Goal: Task Accomplishment & Management: Manage account settings

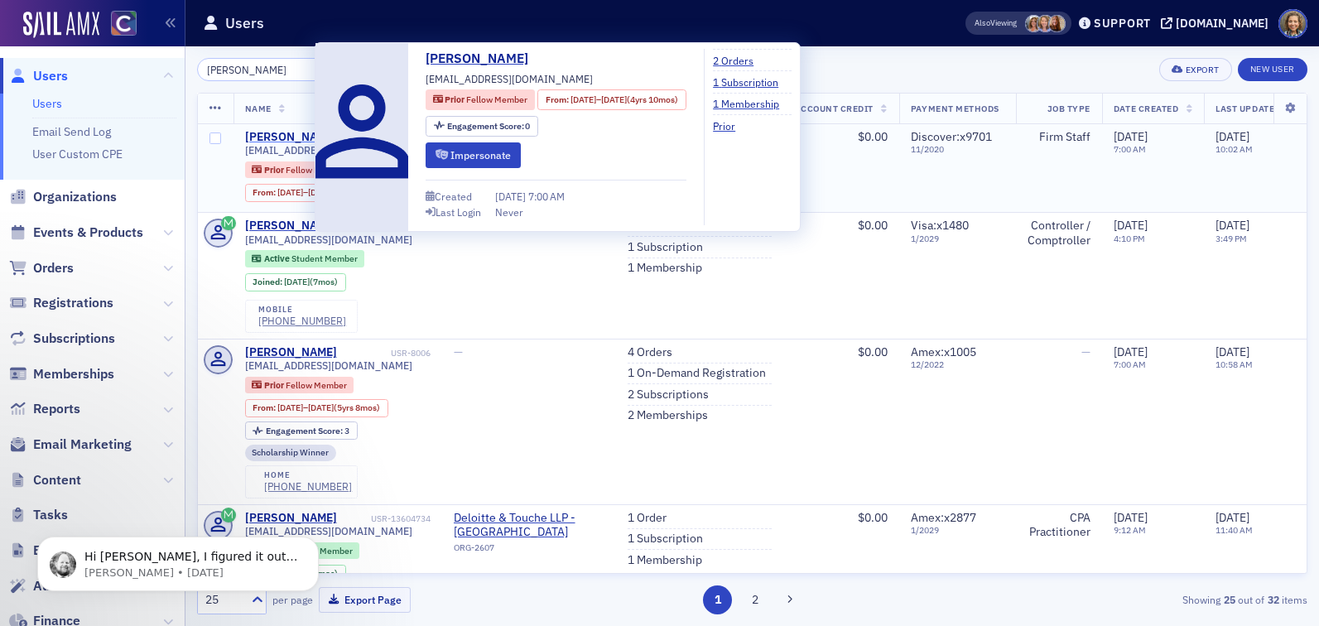
type input "caitlin o'neil"
click at [276, 134] on div "Caitlin O'Neil" at bounding box center [291, 137] width 92 height 15
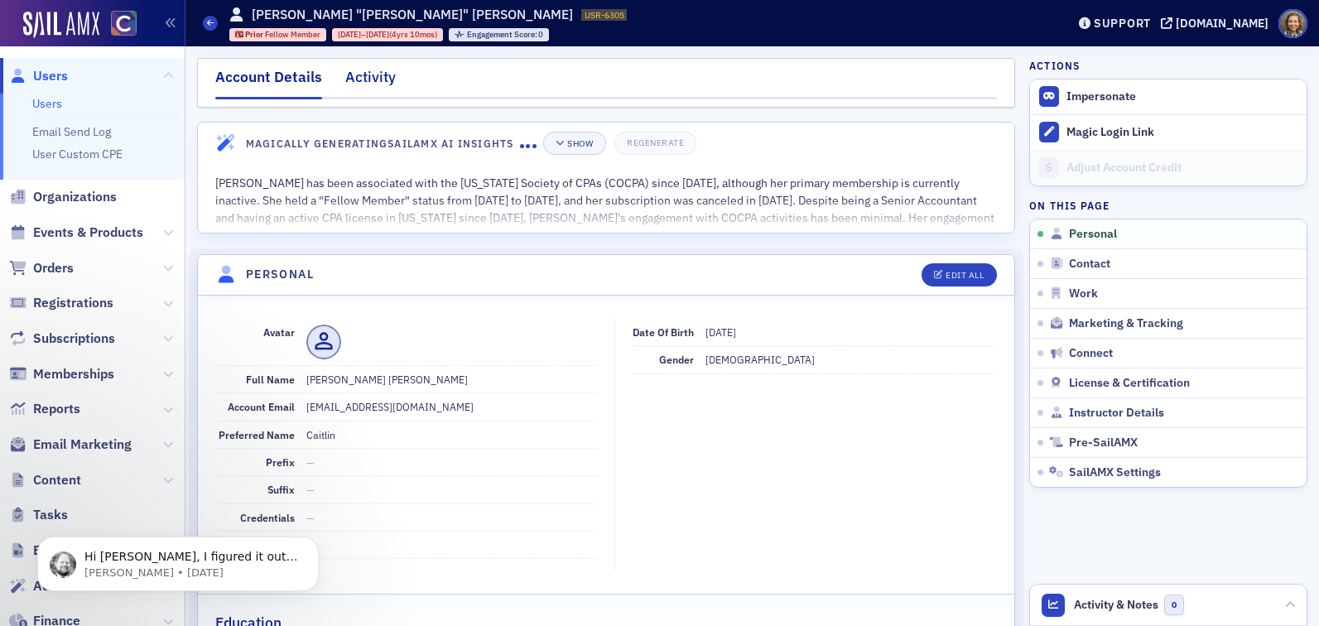
click at [375, 87] on div "Activity" at bounding box center [370, 81] width 50 height 31
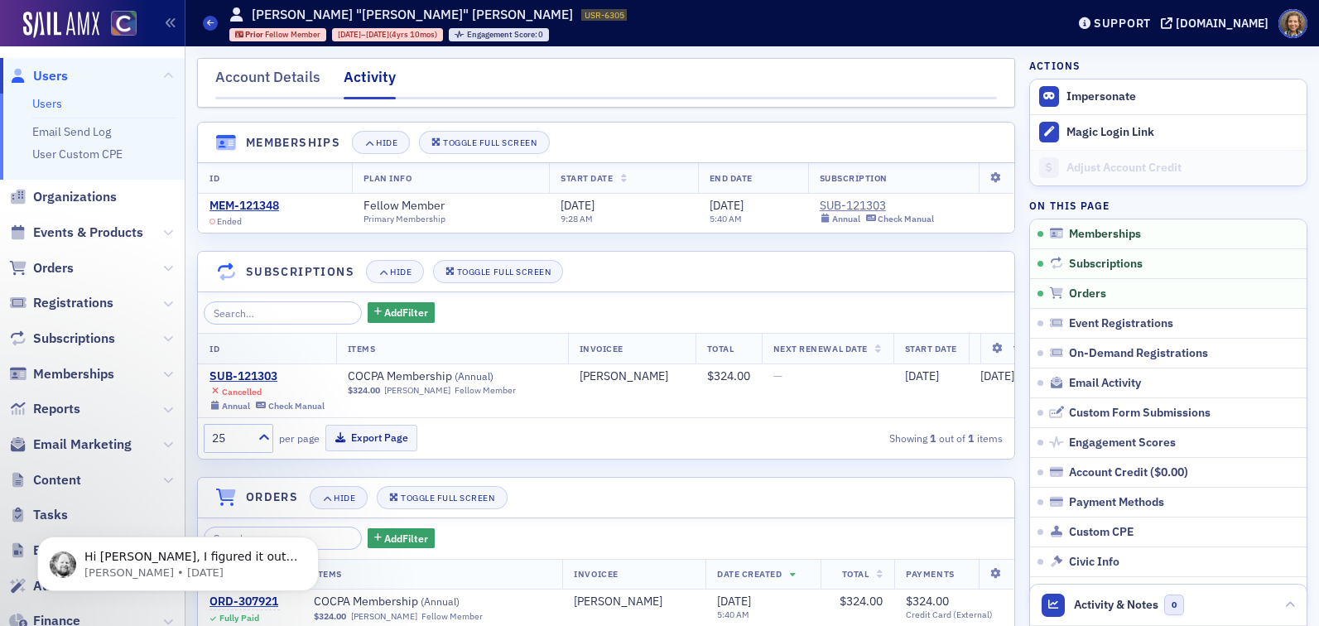
click at [46, 98] on link "Users" at bounding box center [47, 103] width 30 height 15
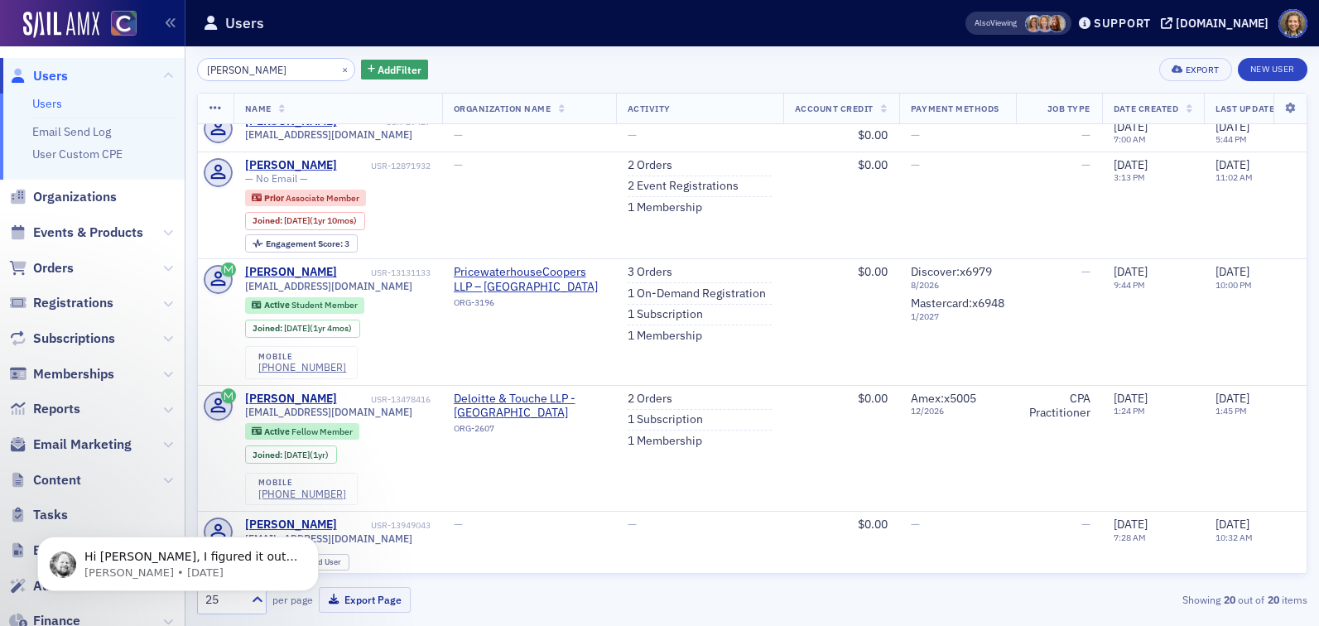
scroll to position [1426, 0]
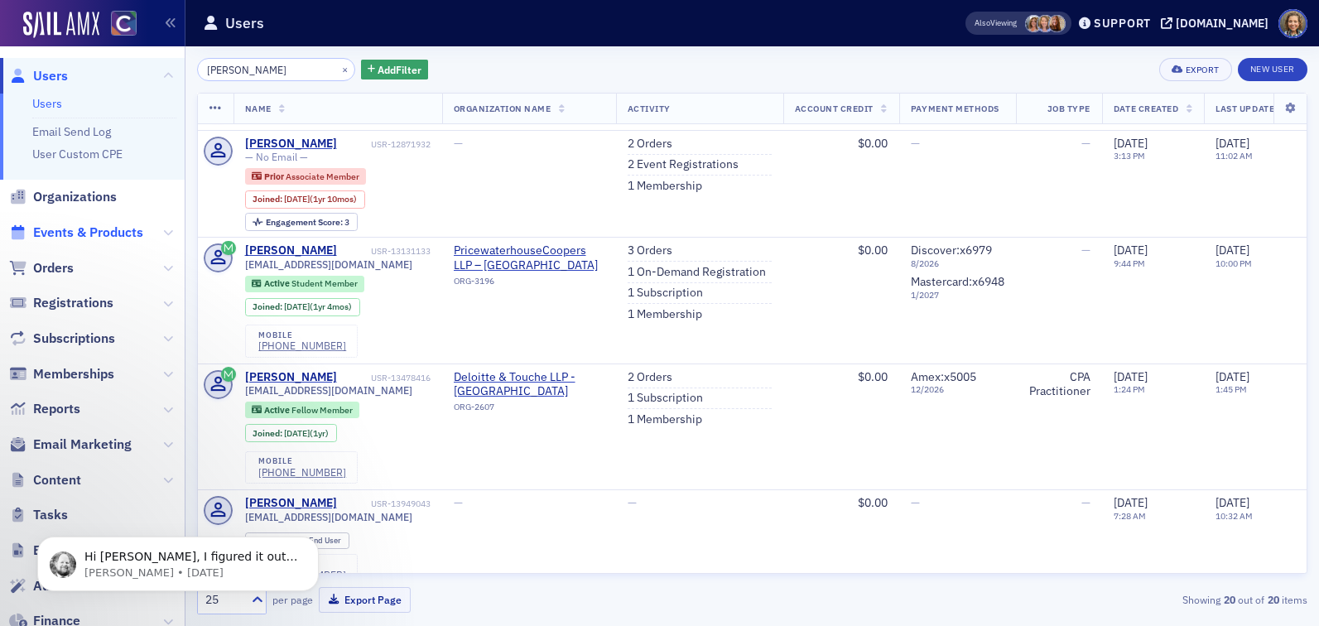
type input "caitlin"
click at [75, 224] on span "Events & Products" at bounding box center [88, 233] width 110 height 18
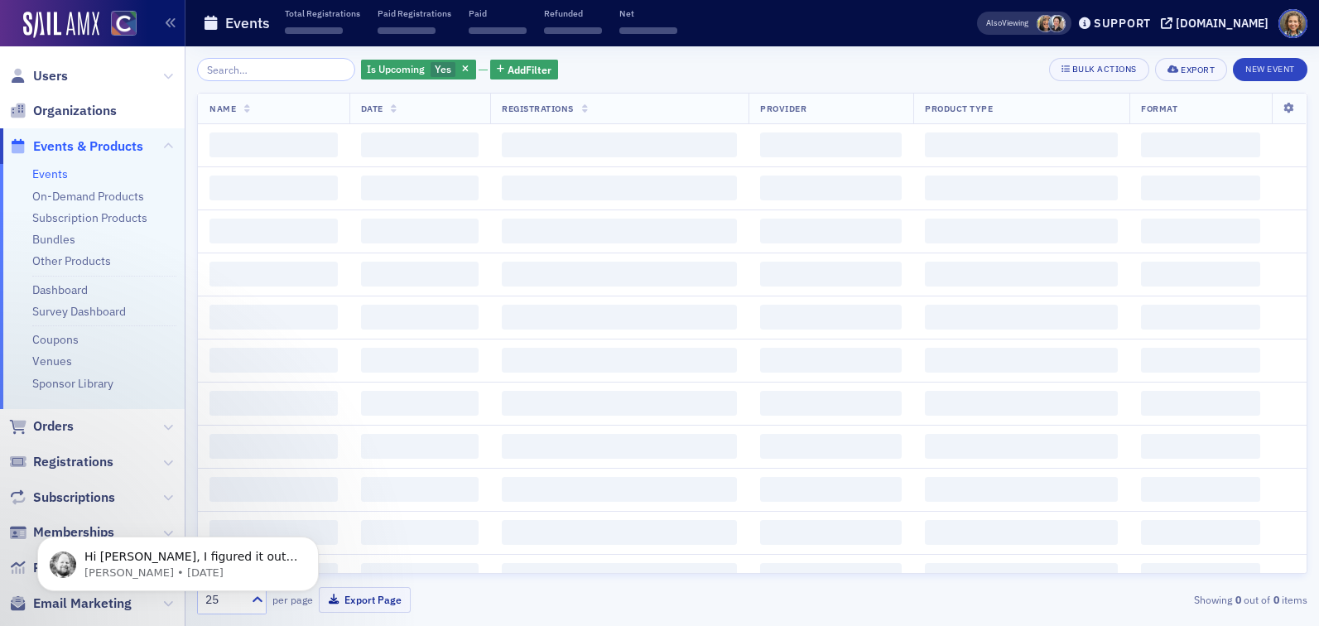
click at [267, 75] on input "search" at bounding box center [276, 69] width 158 height 23
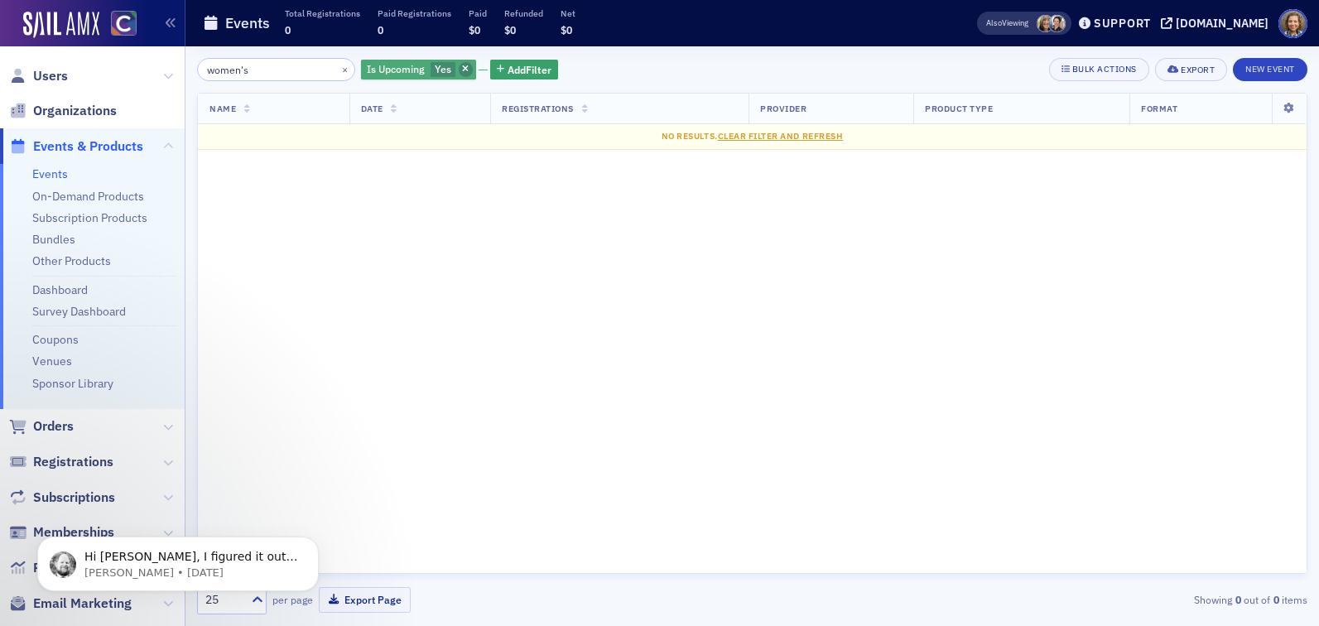
type input "women's"
click at [459, 64] on span "button" at bounding box center [466, 69] width 15 height 15
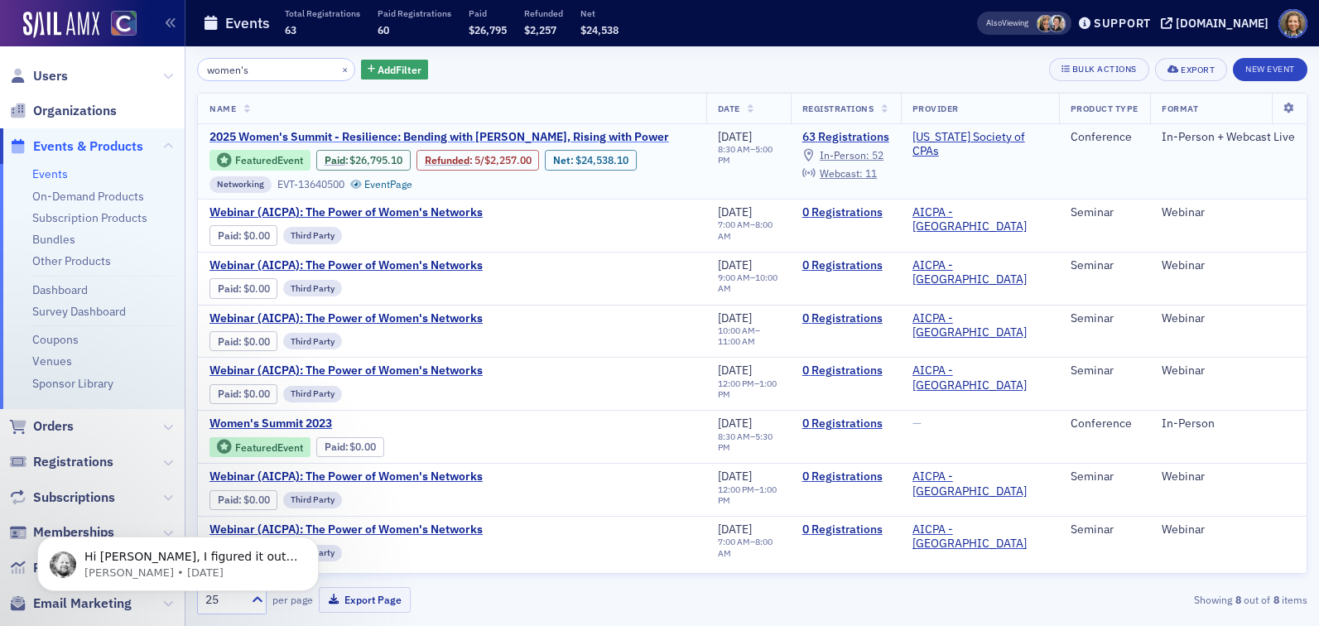
click at [382, 136] on span "2025 Women's Summit - Resilience: Bending with [PERSON_NAME], Rising with Power" at bounding box center [438, 137] width 459 height 15
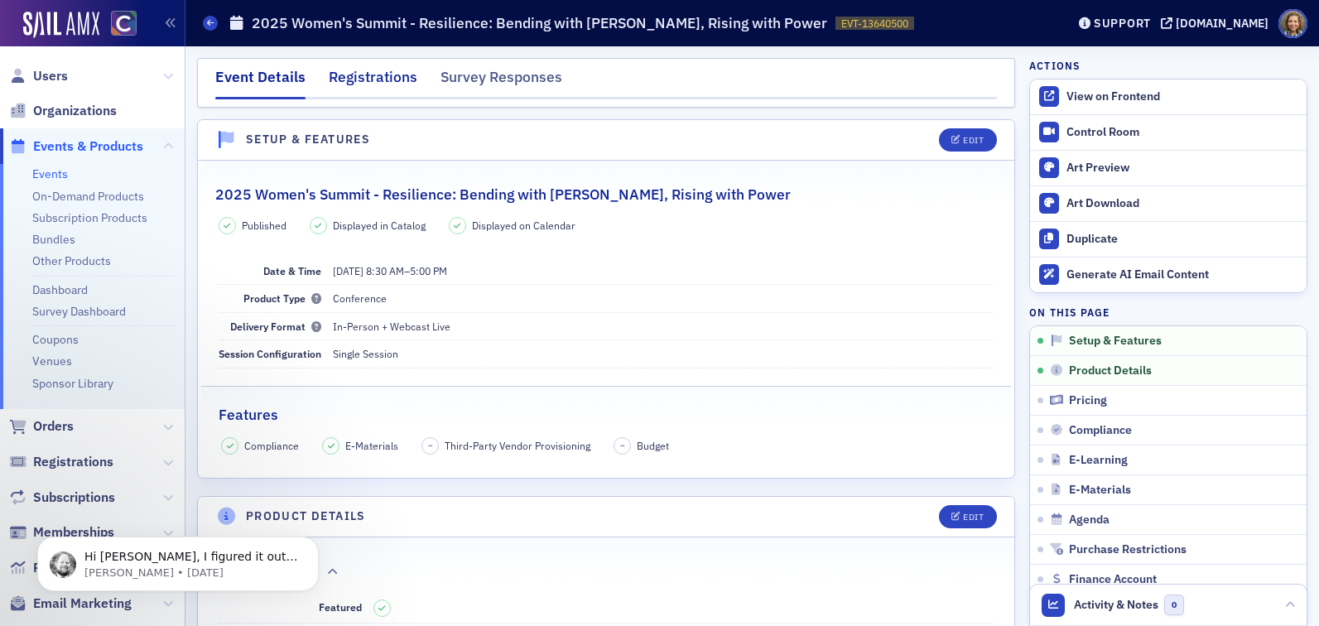
click at [358, 76] on div "Registrations" at bounding box center [373, 81] width 89 height 31
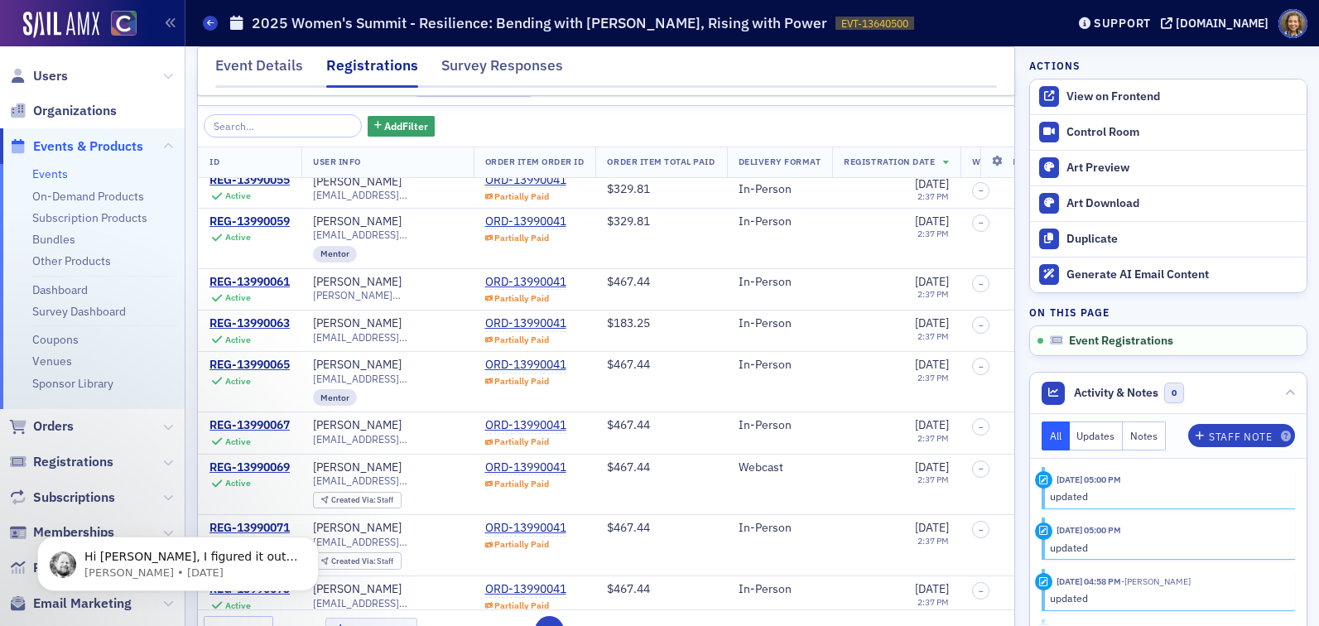
scroll to position [100, 0]
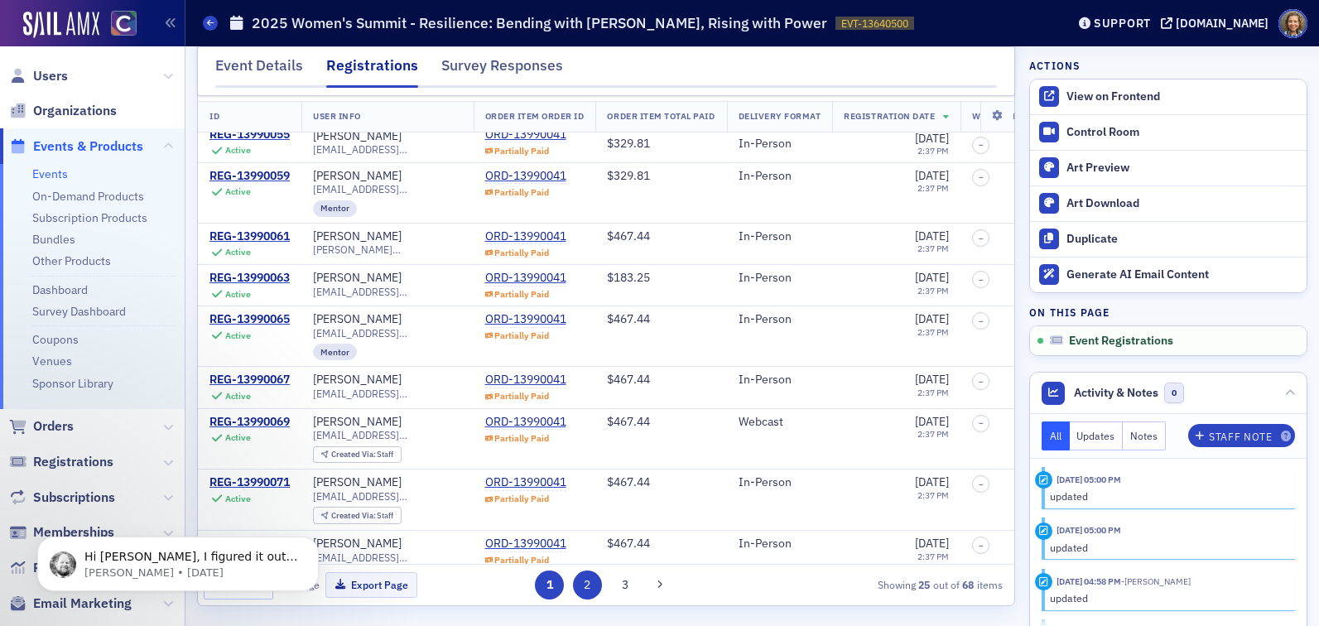
click at [597, 584] on button "2" at bounding box center [587, 584] width 29 height 29
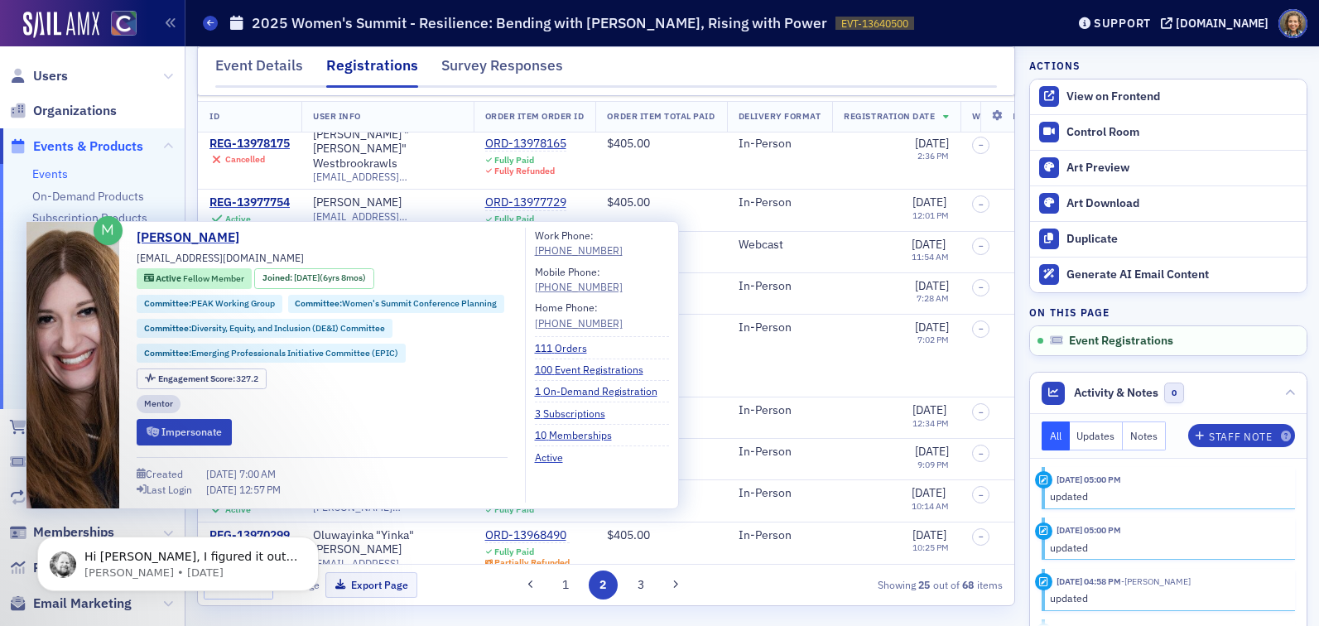
click at [361, 582] on div "[PERSON_NAME]" at bounding box center [357, 589] width 89 height 15
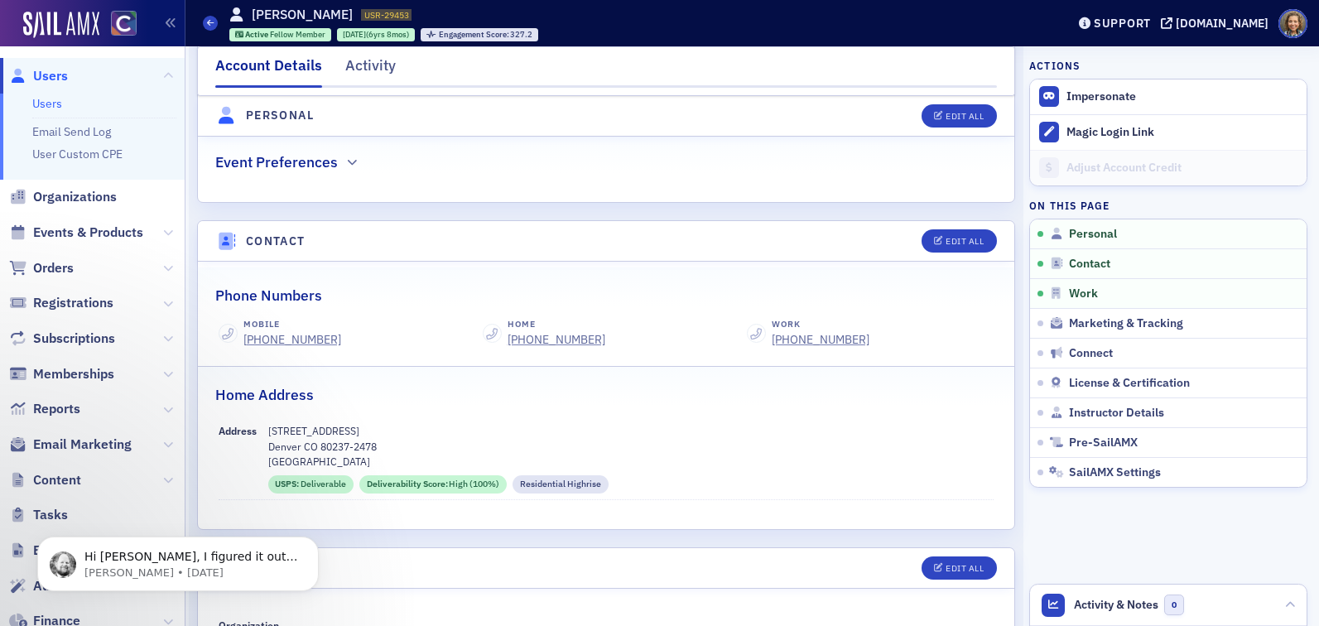
scroll to position [632, 0]
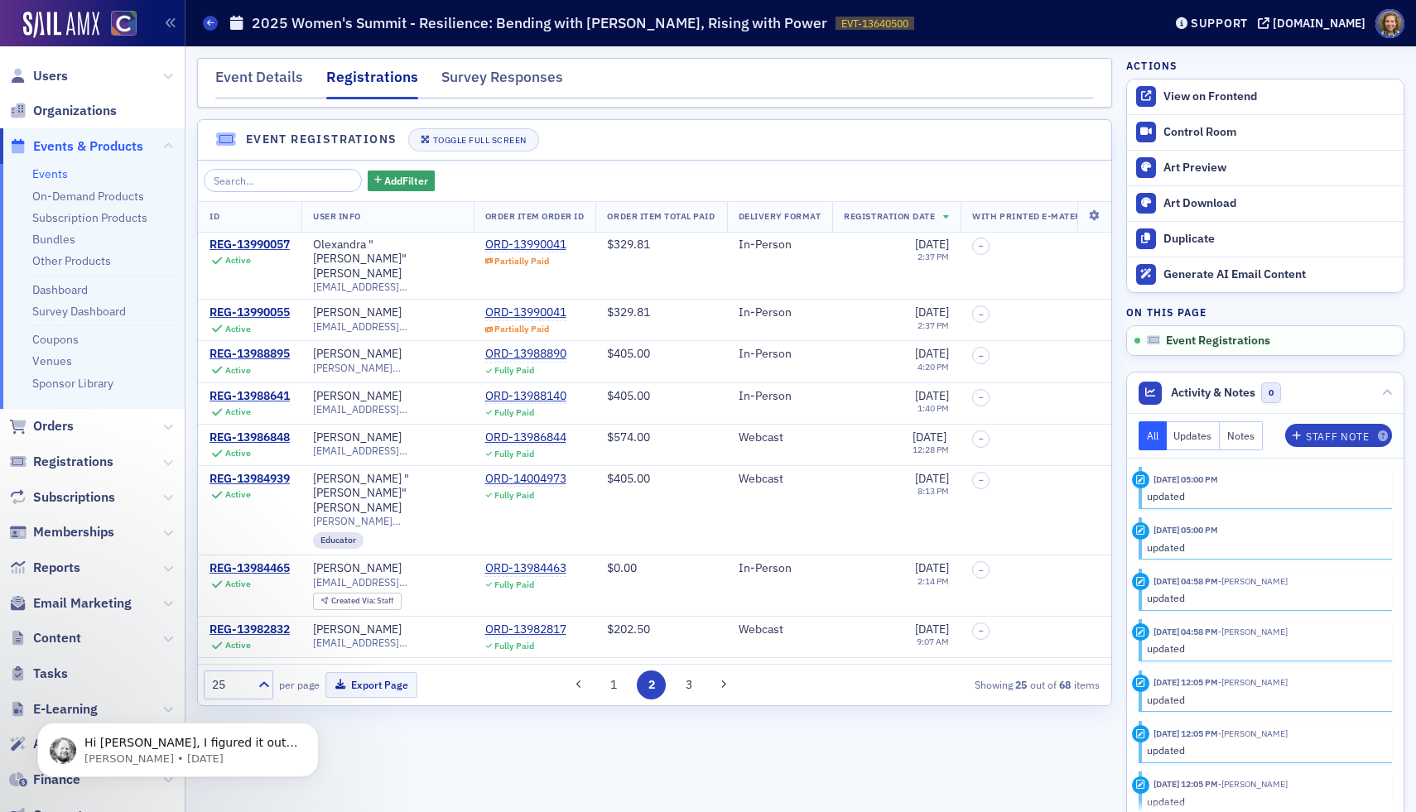
scroll to position [747, 0]
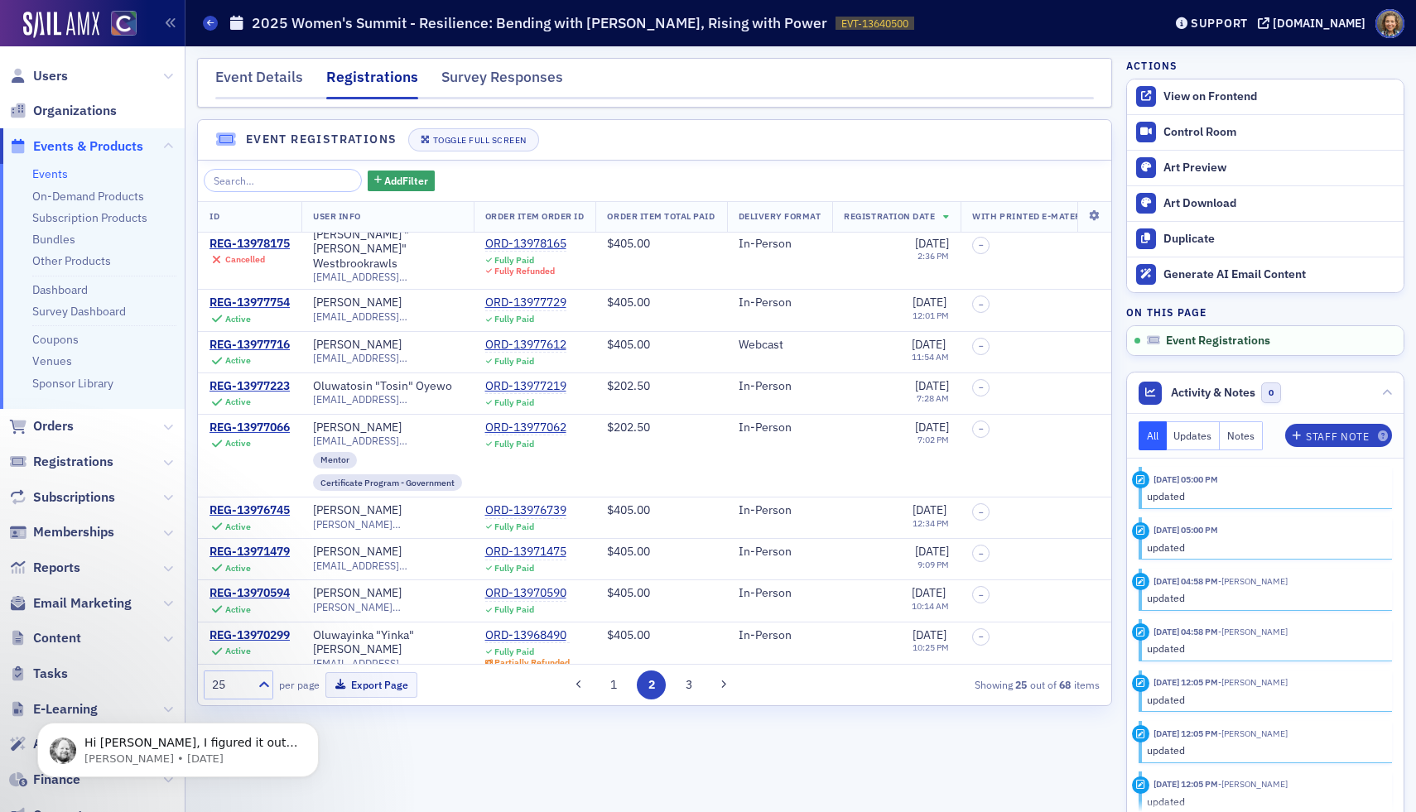
click at [51, 173] on link "Events" at bounding box center [50, 173] width 36 height 15
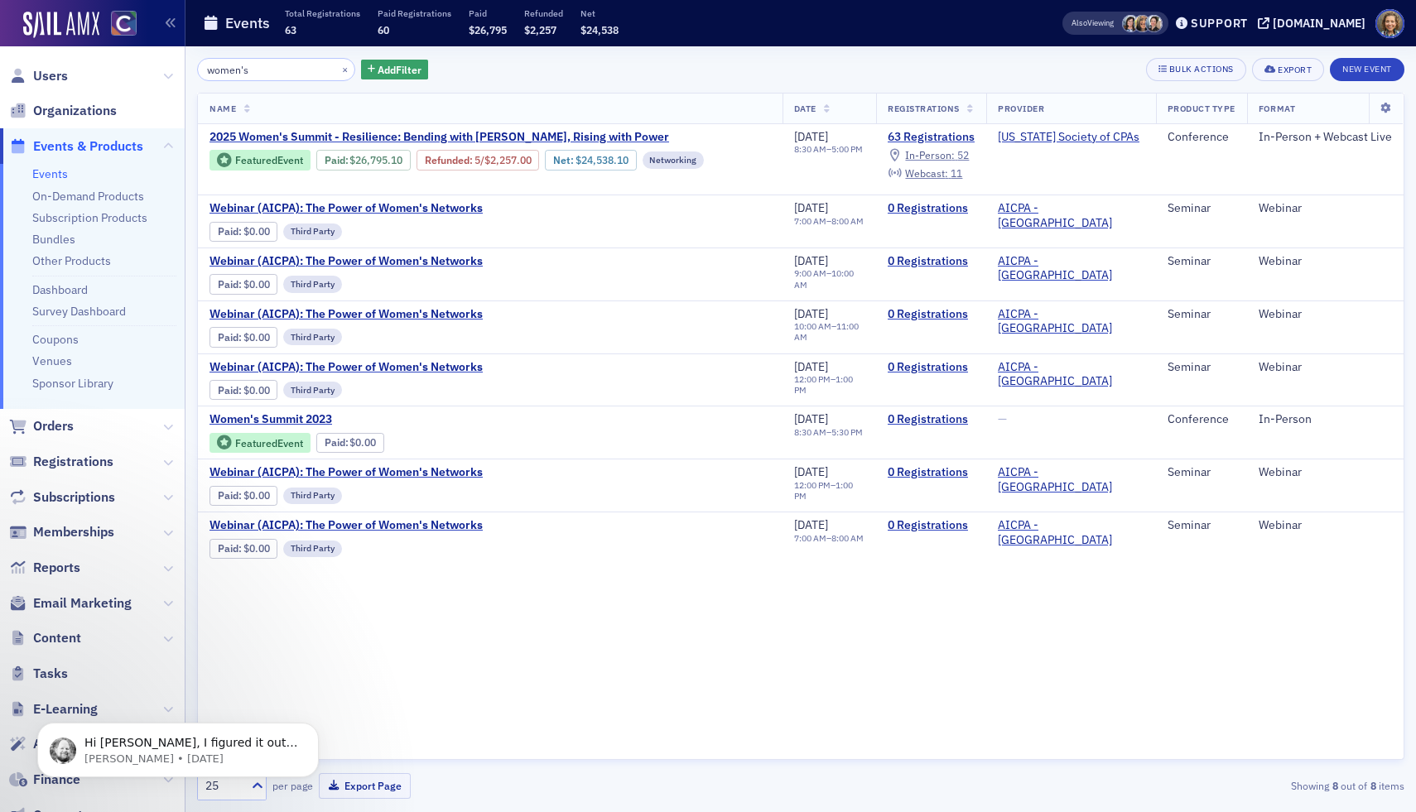
drag, startPoint x: 281, startPoint y: 79, endPoint x: 127, endPoint y: 65, distance: 154.6
click at [140, 66] on div "Users Organizations Events & Products Events On-Demand Products Subscription Pr…" at bounding box center [708, 406] width 1416 height 812
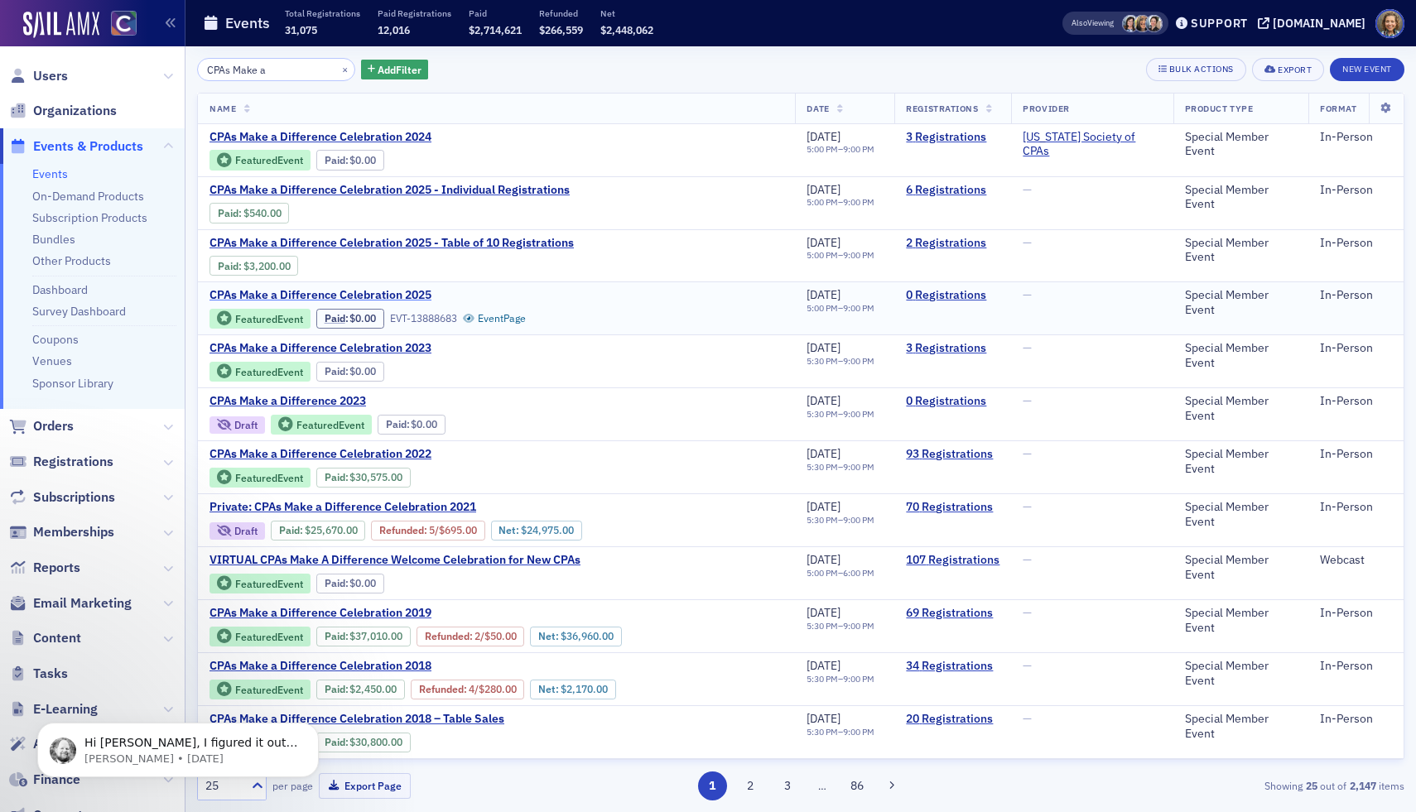
type input "CPAs Make a"
click at [404, 291] on span "CPAs Make a Difference Celebration 2025" at bounding box center [348, 295] width 278 height 15
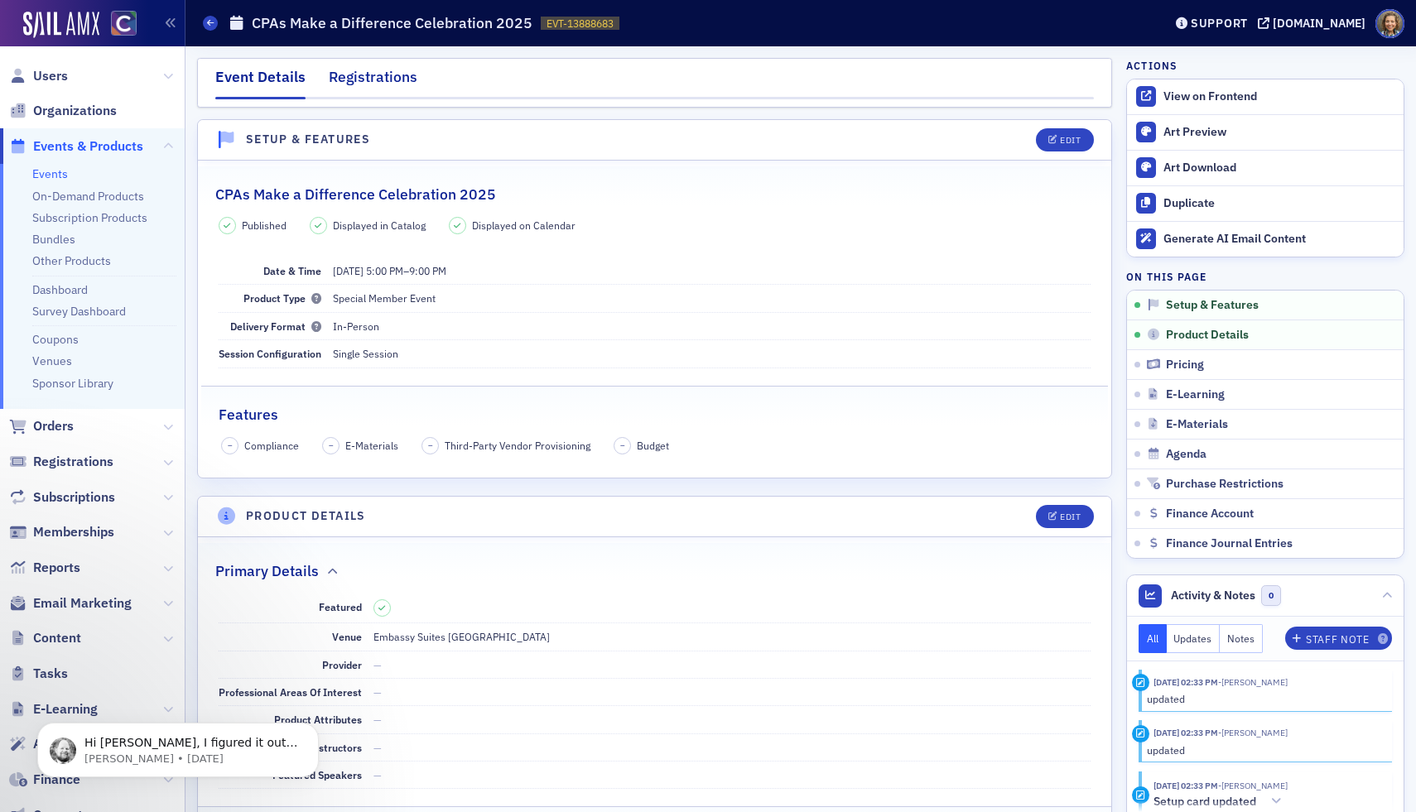
click at [356, 67] on div "Registrations" at bounding box center [373, 81] width 89 height 31
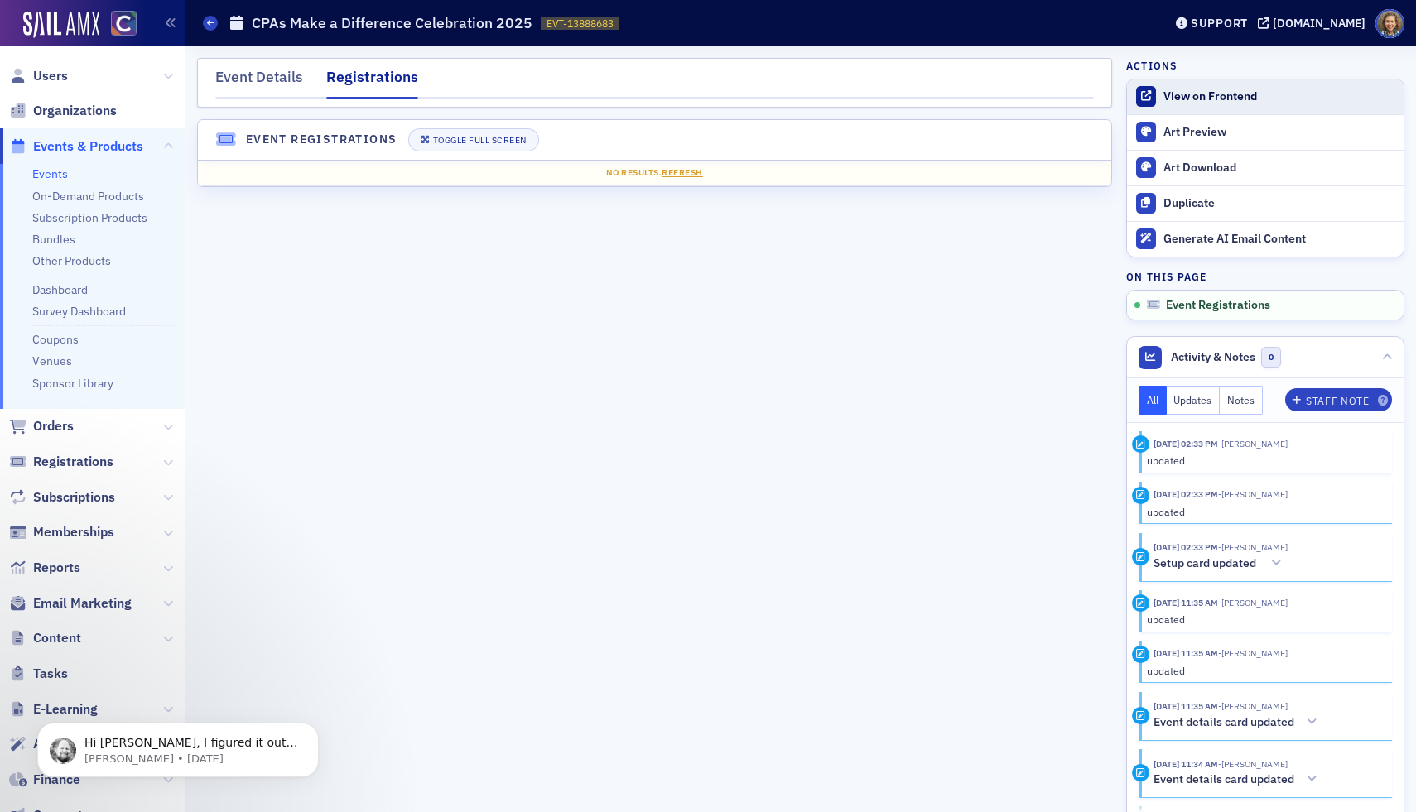
click at [1198, 85] on link "View on Frontend" at bounding box center [1265, 96] width 276 height 35
click at [62, 175] on link "Events" at bounding box center [50, 173] width 36 height 15
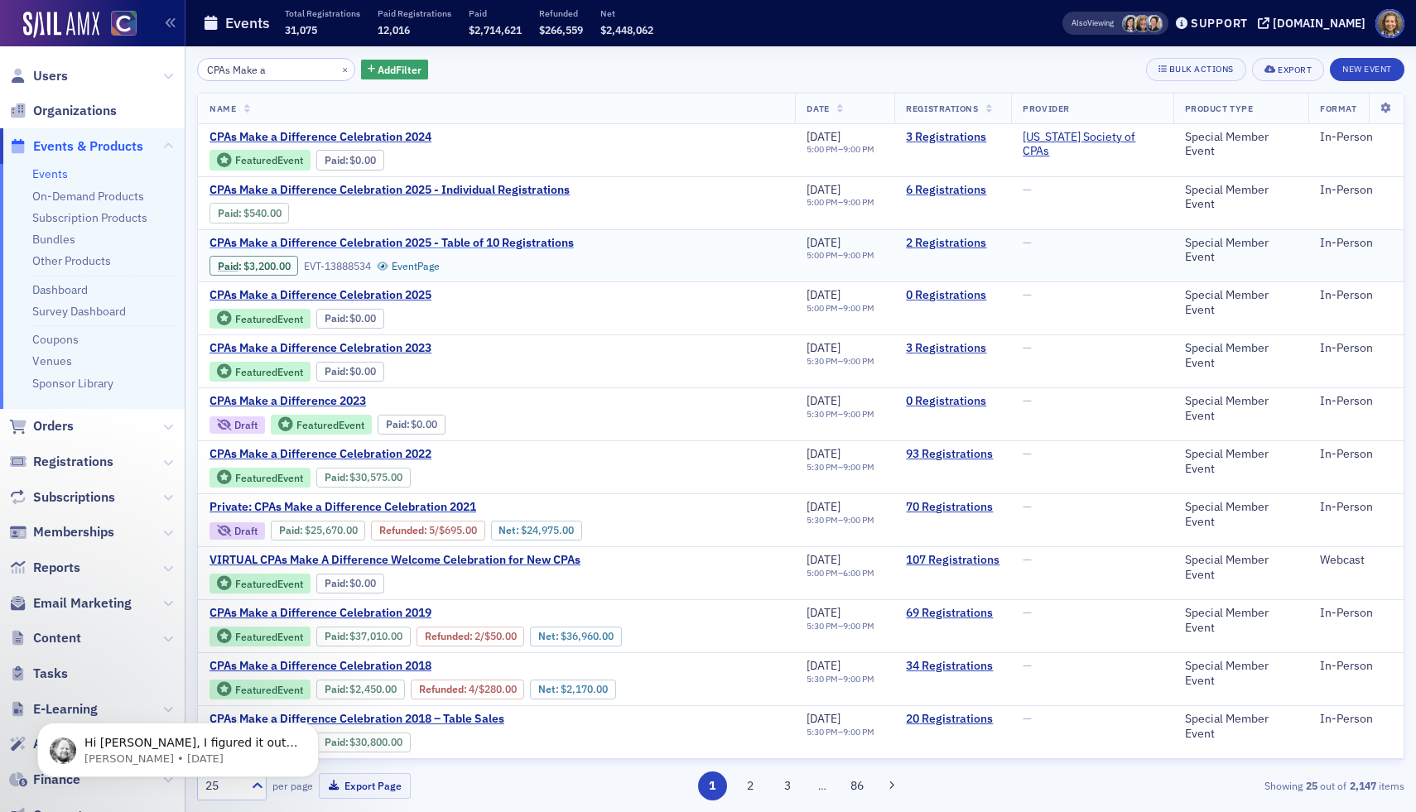
click at [477, 243] on span "CPAs Make a Difference Celebration 2025 - Table of 10 Registrations" at bounding box center [391, 243] width 364 height 15
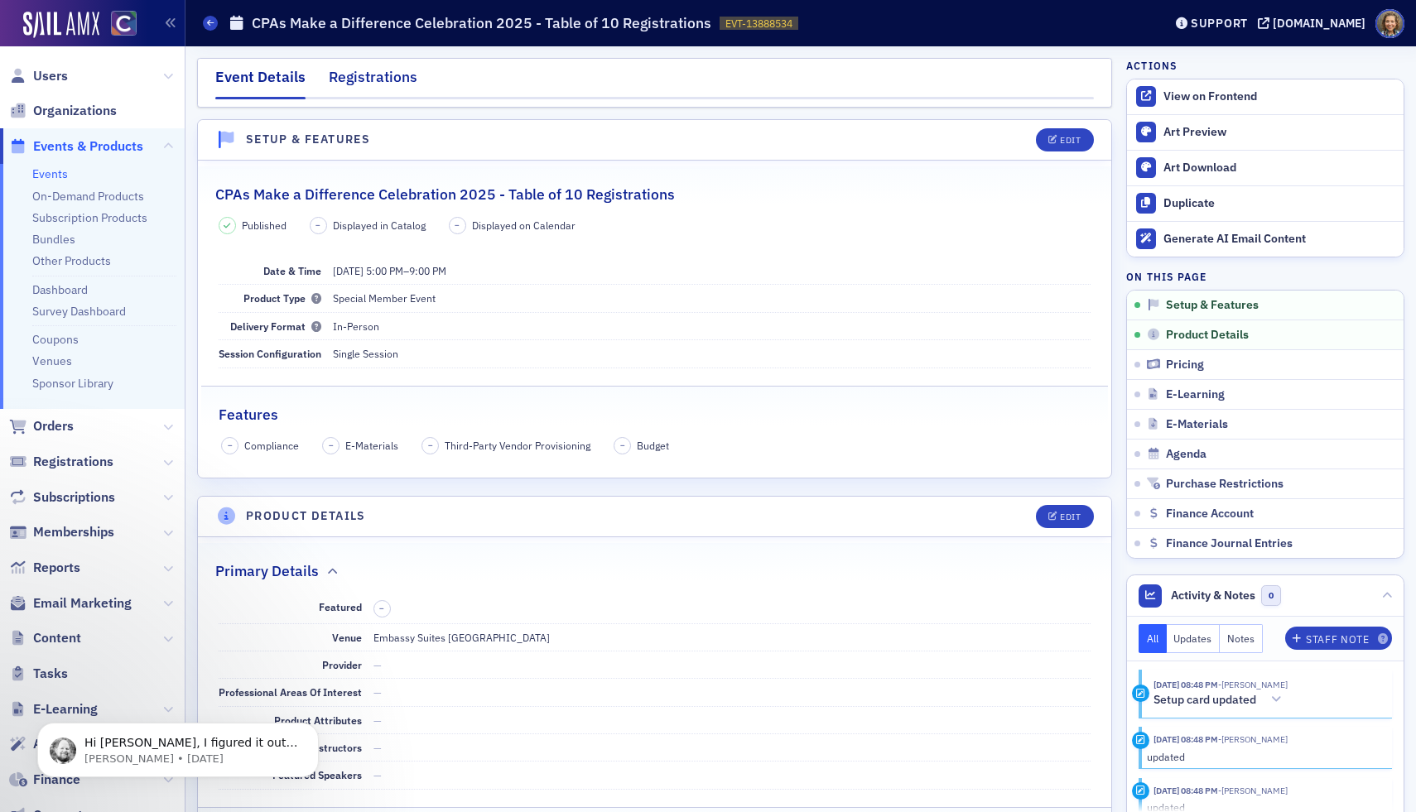
click at [358, 89] on div "Registrations" at bounding box center [373, 81] width 89 height 31
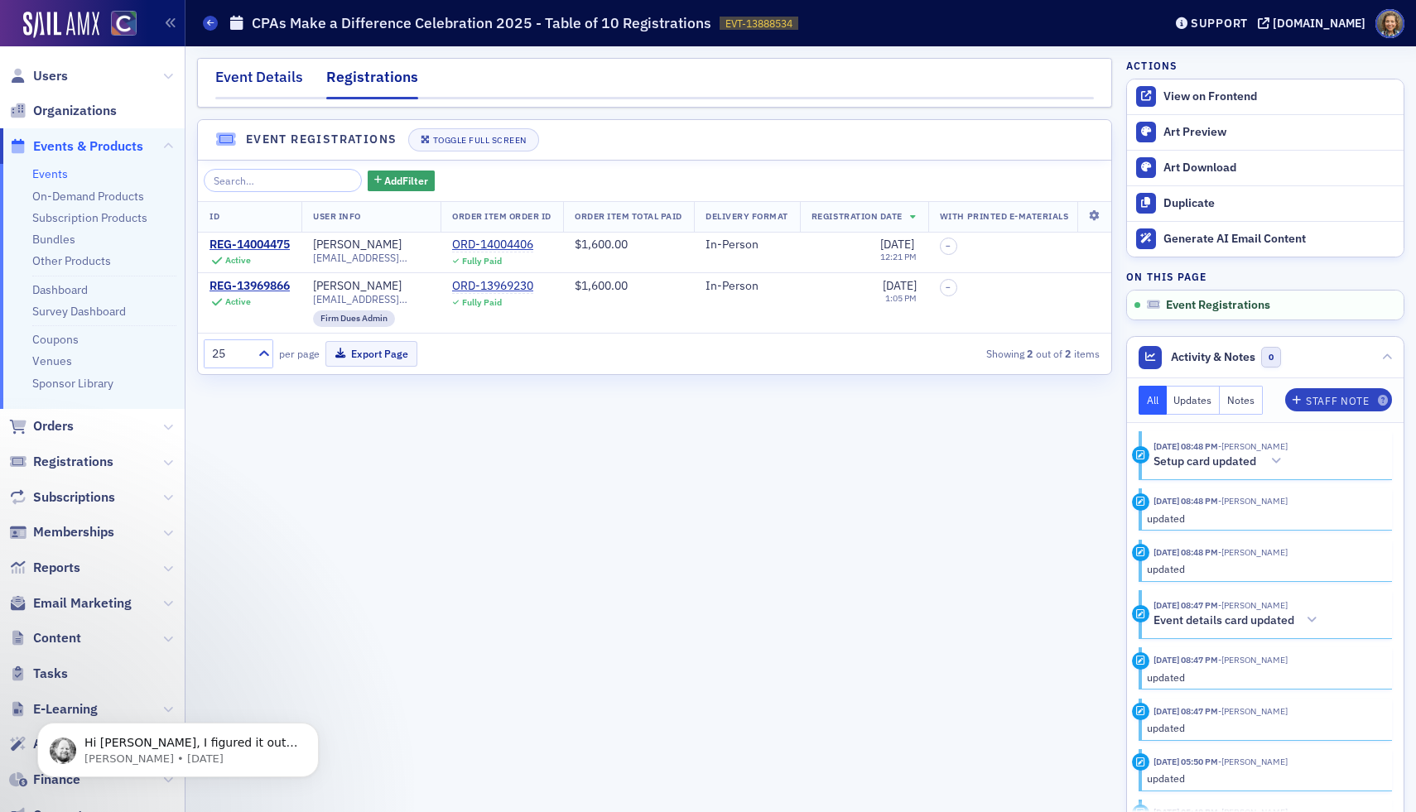
click at [256, 74] on div "Event Details" at bounding box center [259, 81] width 88 height 31
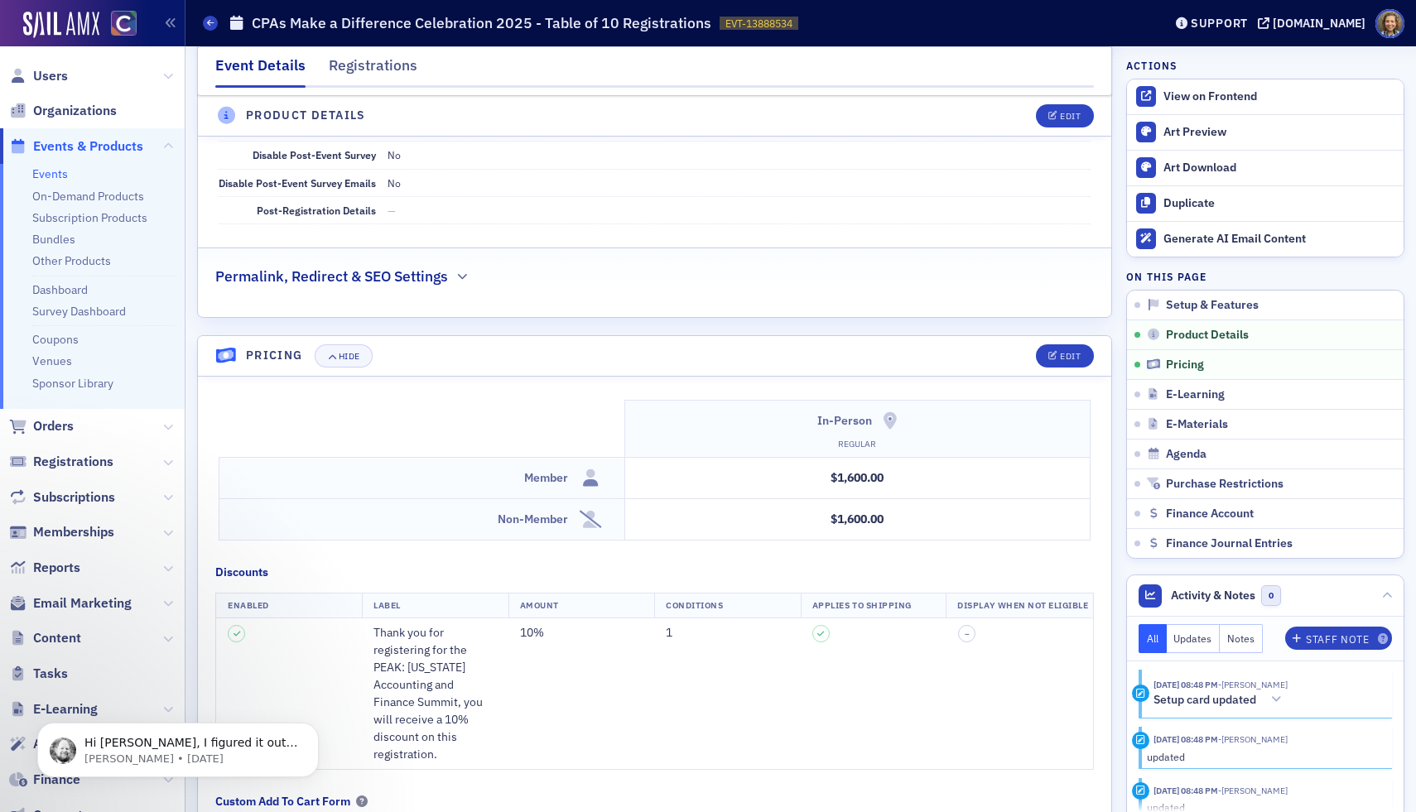
scroll to position [1345, 0]
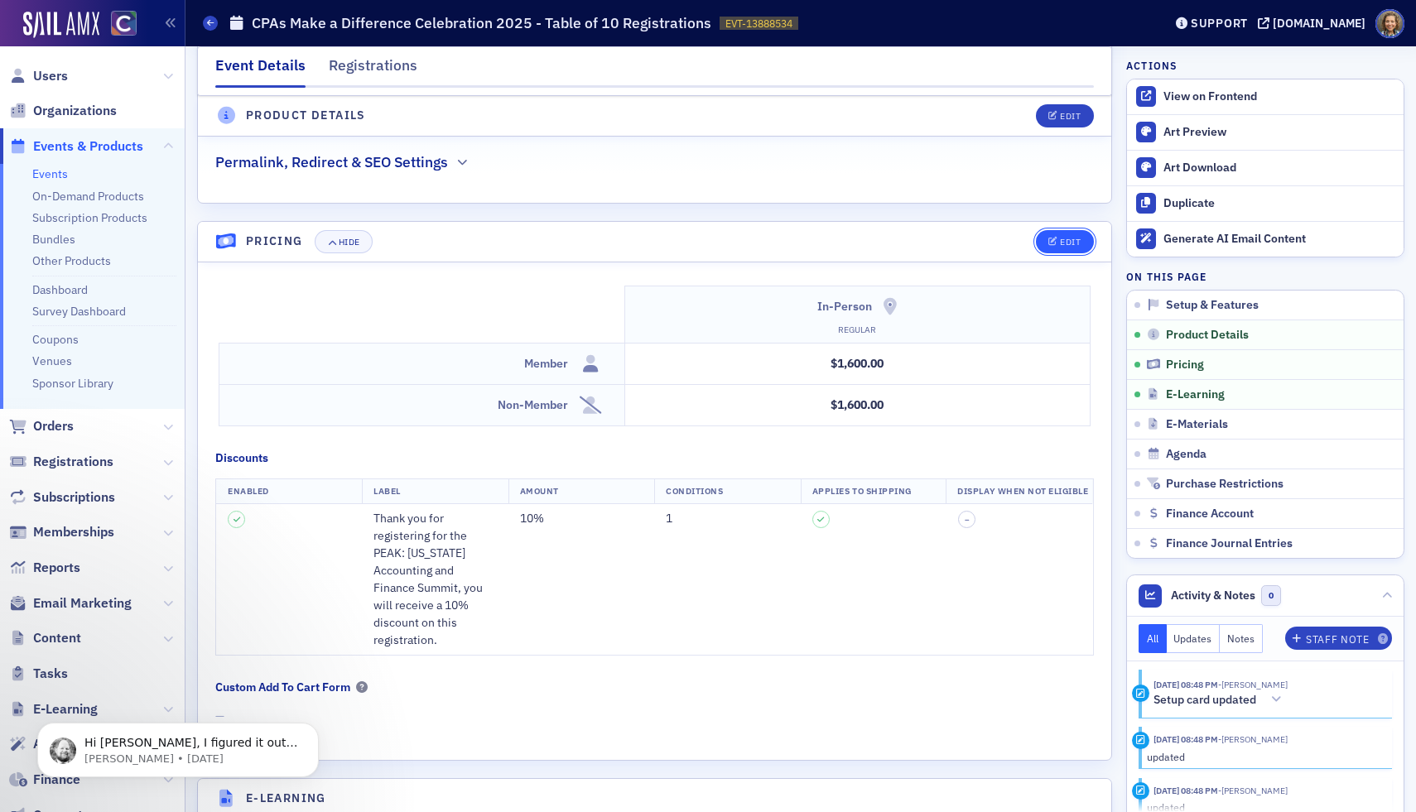
click at [1059, 238] on span "Edit" at bounding box center [1064, 242] width 32 height 9
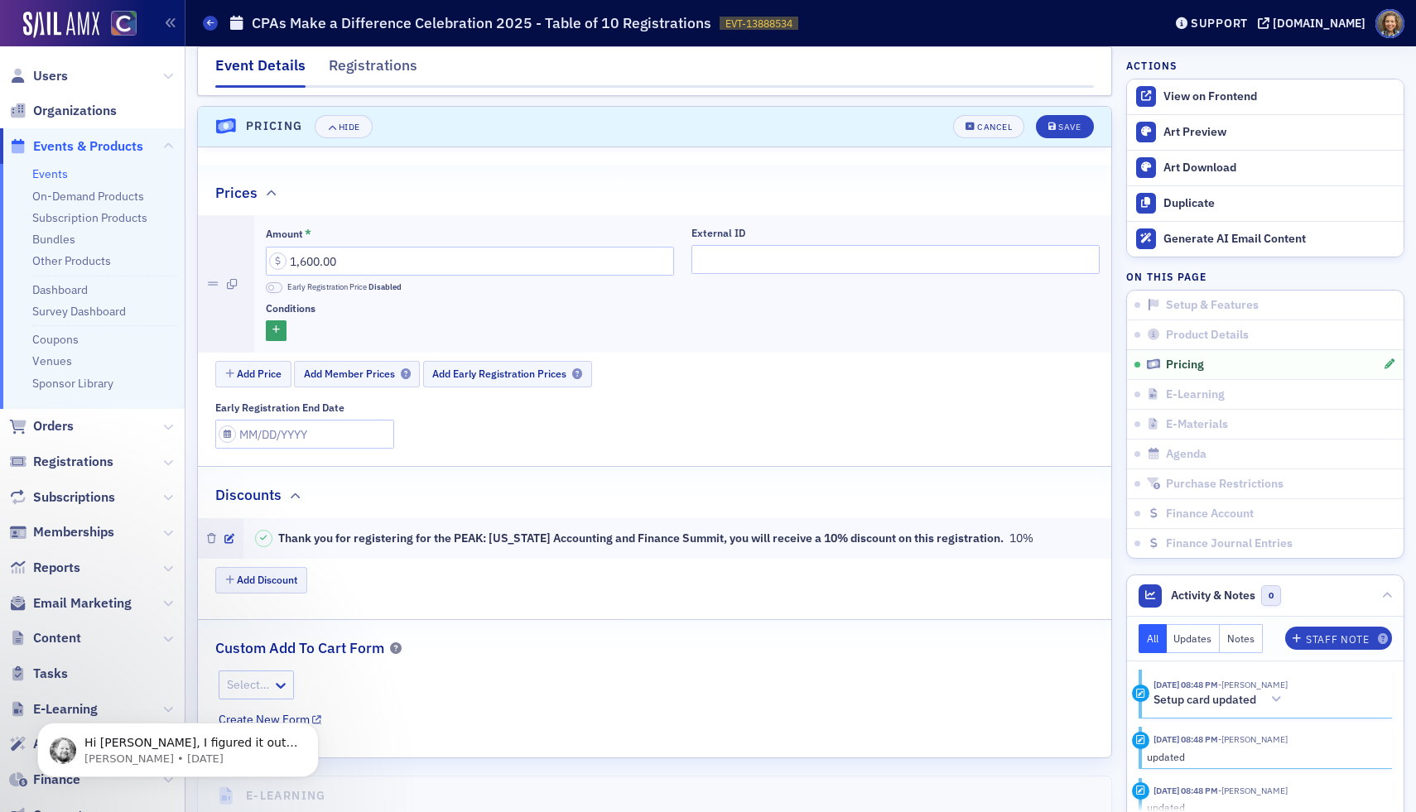
scroll to position [1469, 0]
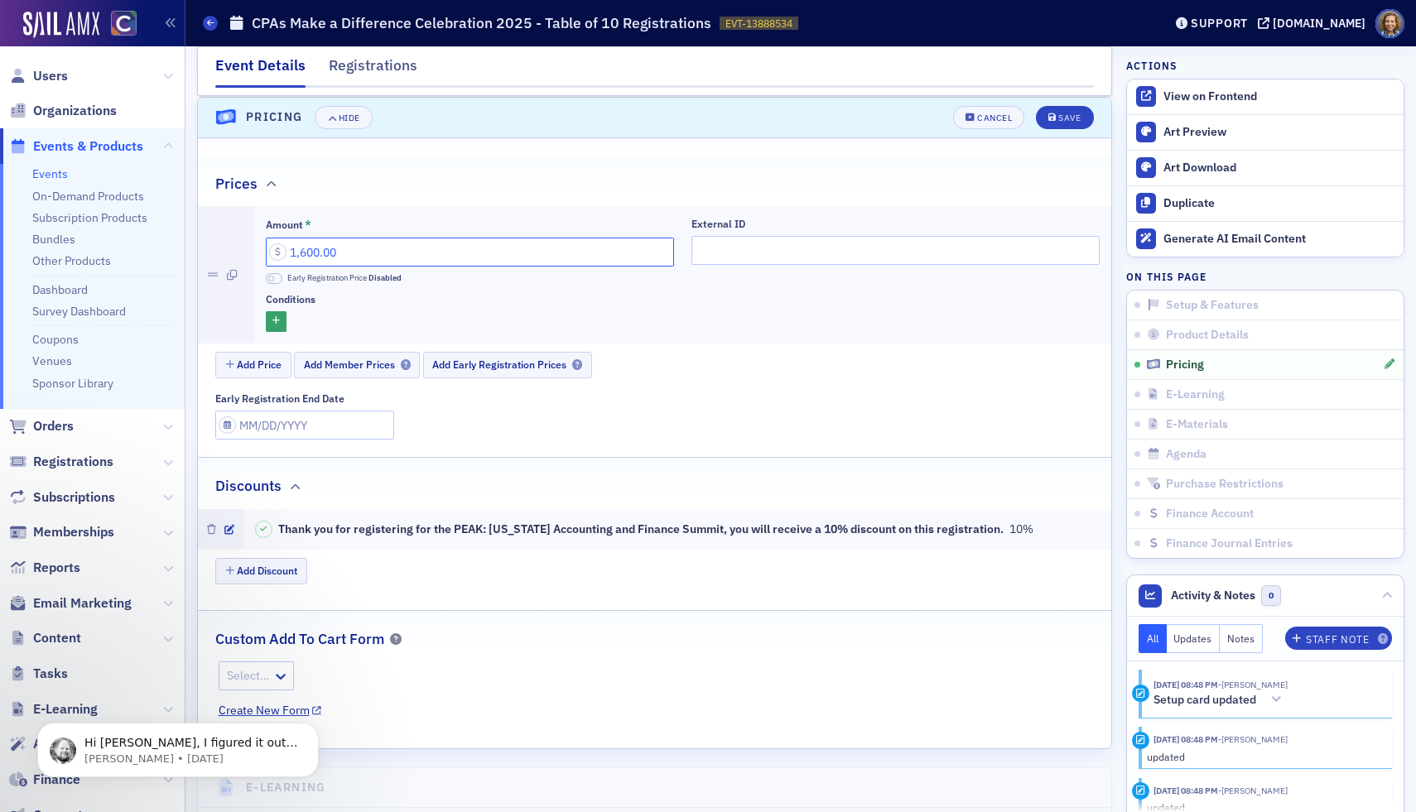
click at [307, 251] on input "1,600.00" at bounding box center [470, 252] width 408 height 29
type input "1,800.00"
click at [1072, 113] on div "Save" at bounding box center [1069, 117] width 22 height 9
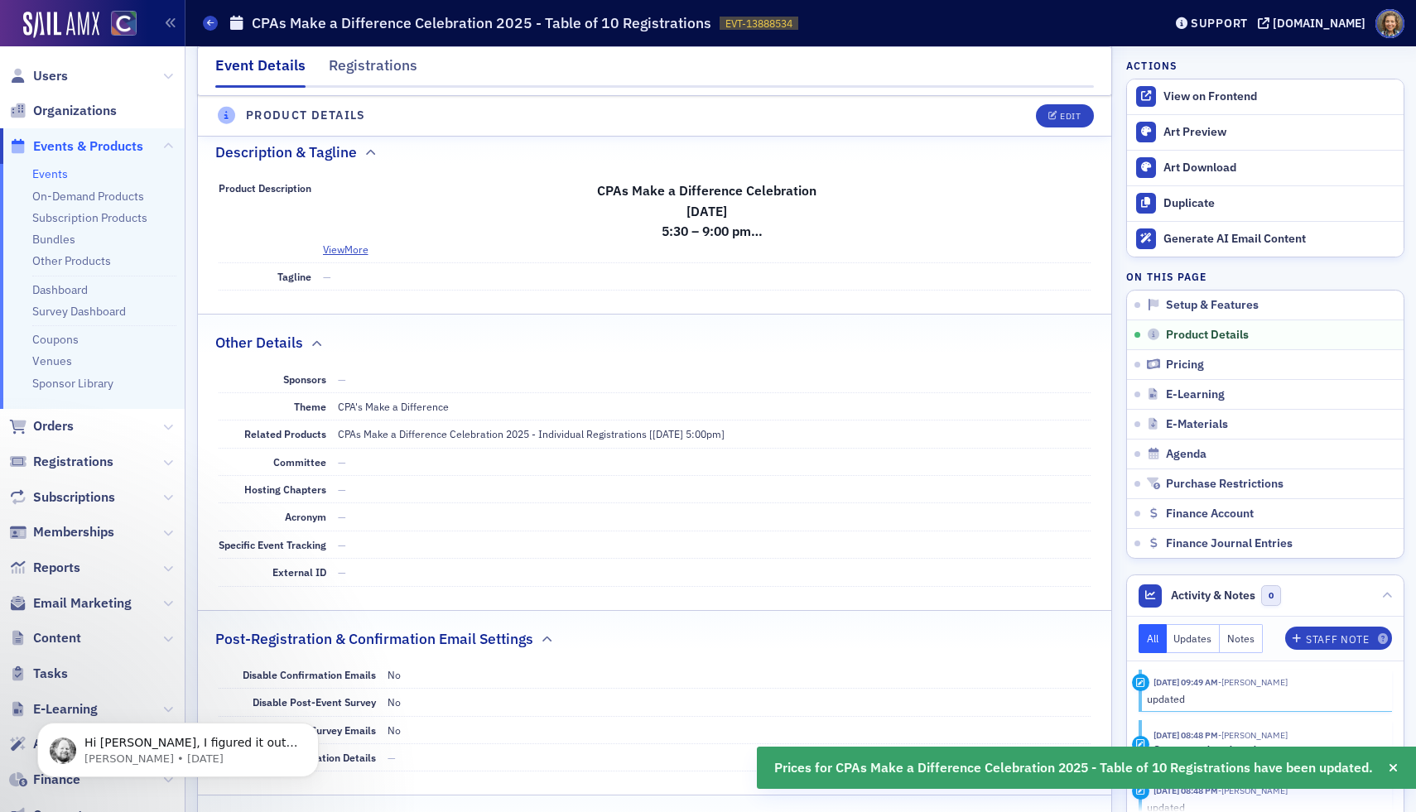
scroll to position [685, 0]
click at [358, 248] on button "View More" at bounding box center [346, 248] width 46 height 15
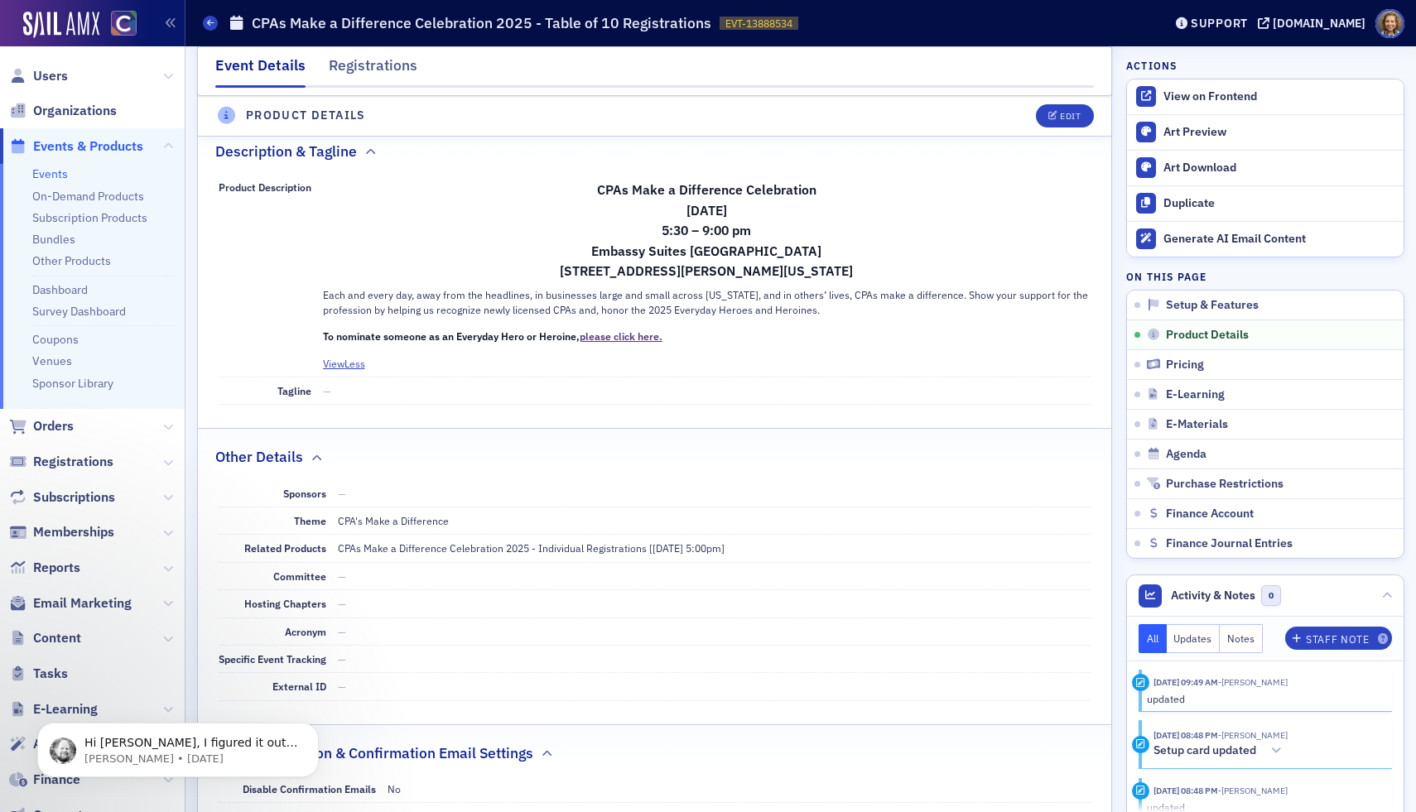
drag, startPoint x: 352, startPoint y: 369, endPoint x: 347, endPoint y: 325, distance: 45.0
click at [347, 325] on dd "CPAs Make a Difference Celebration [DATE] 5:30 – 9:00 pm [GEOGRAPHIC_DATA][STRE…" at bounding box center [707, 275] width 768 height 203
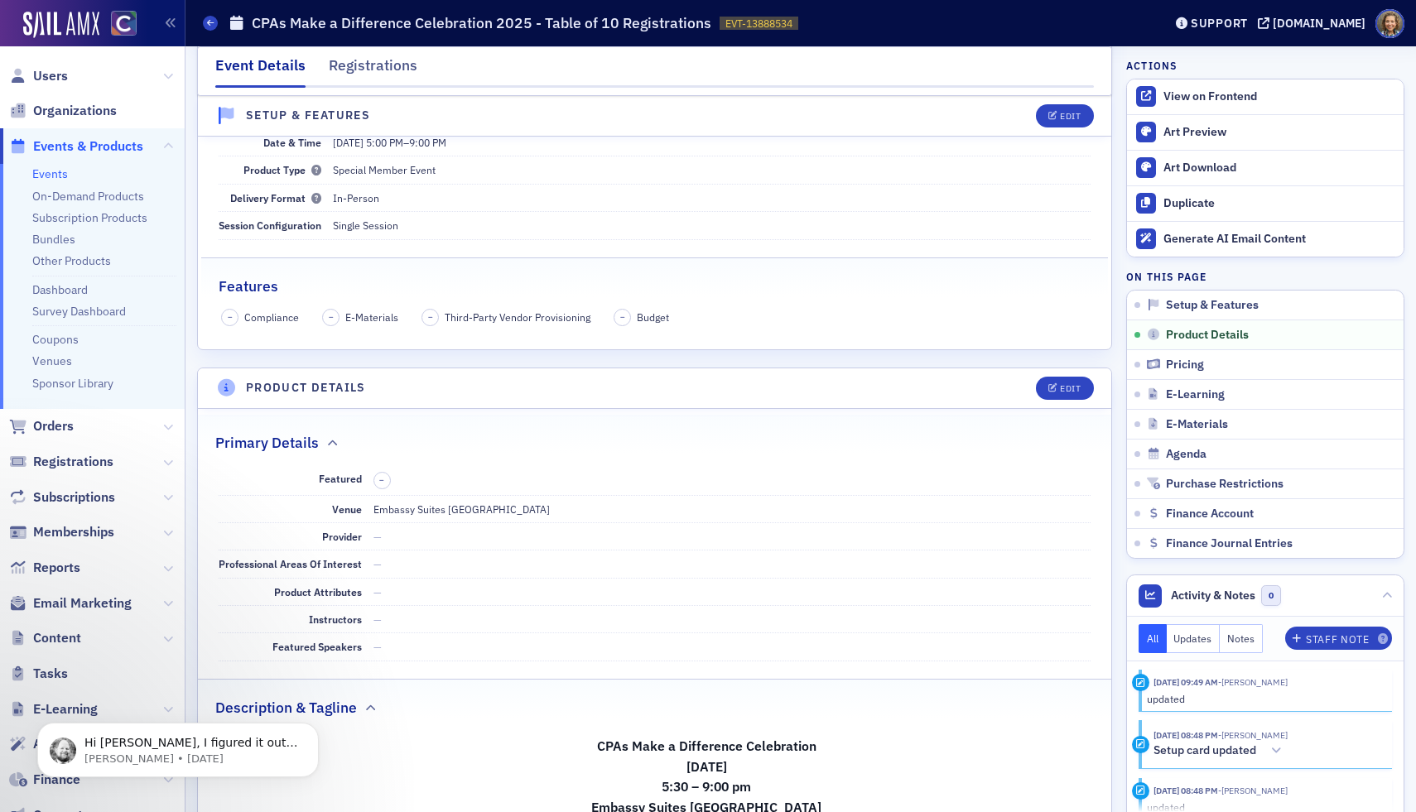
scroll to position [0, 0]
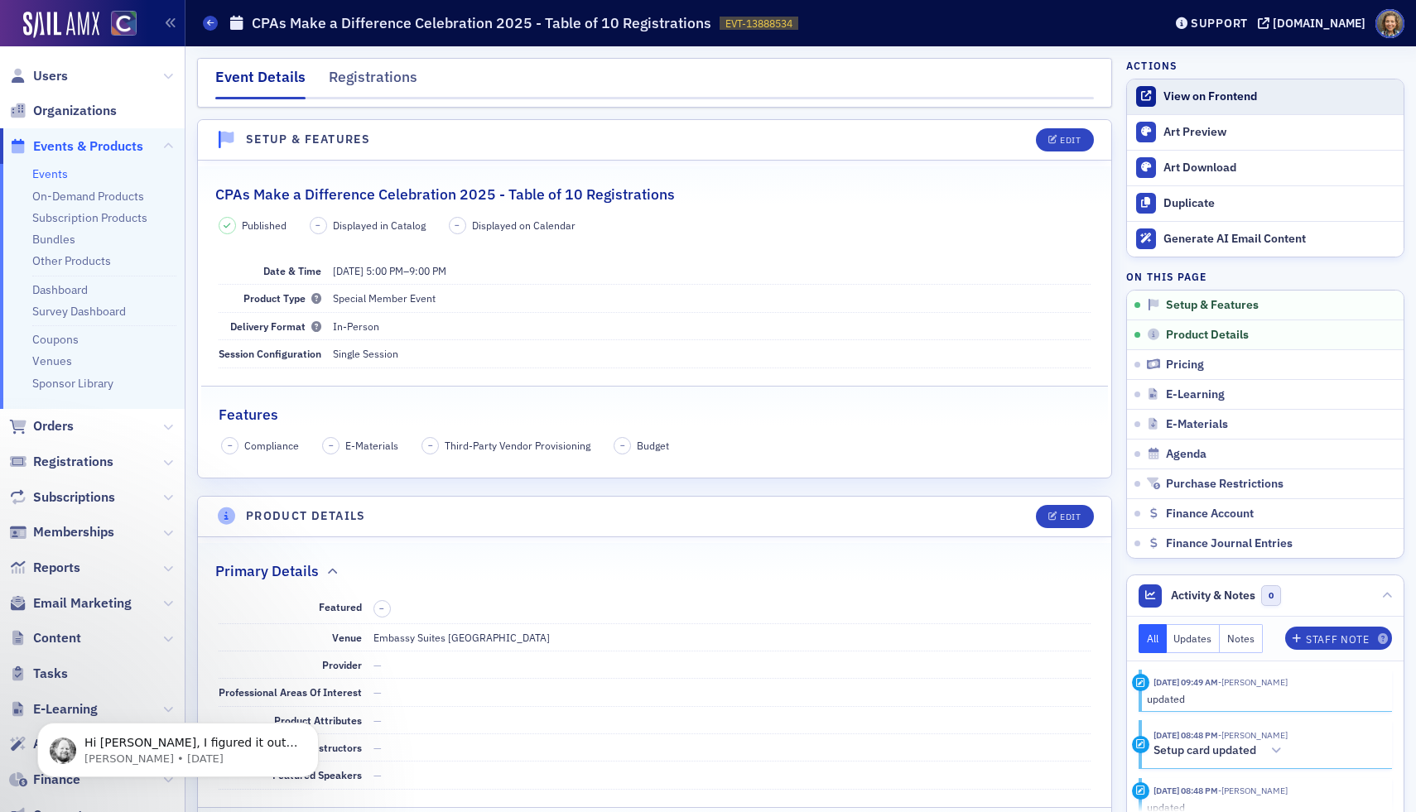
click at [1227, 95] on div "View on Frontend" at bounding box center [1279, 96] width 232 height 15
click at [51, 179] on link "Events" at bounding box center [50, 173] width 36 height 15
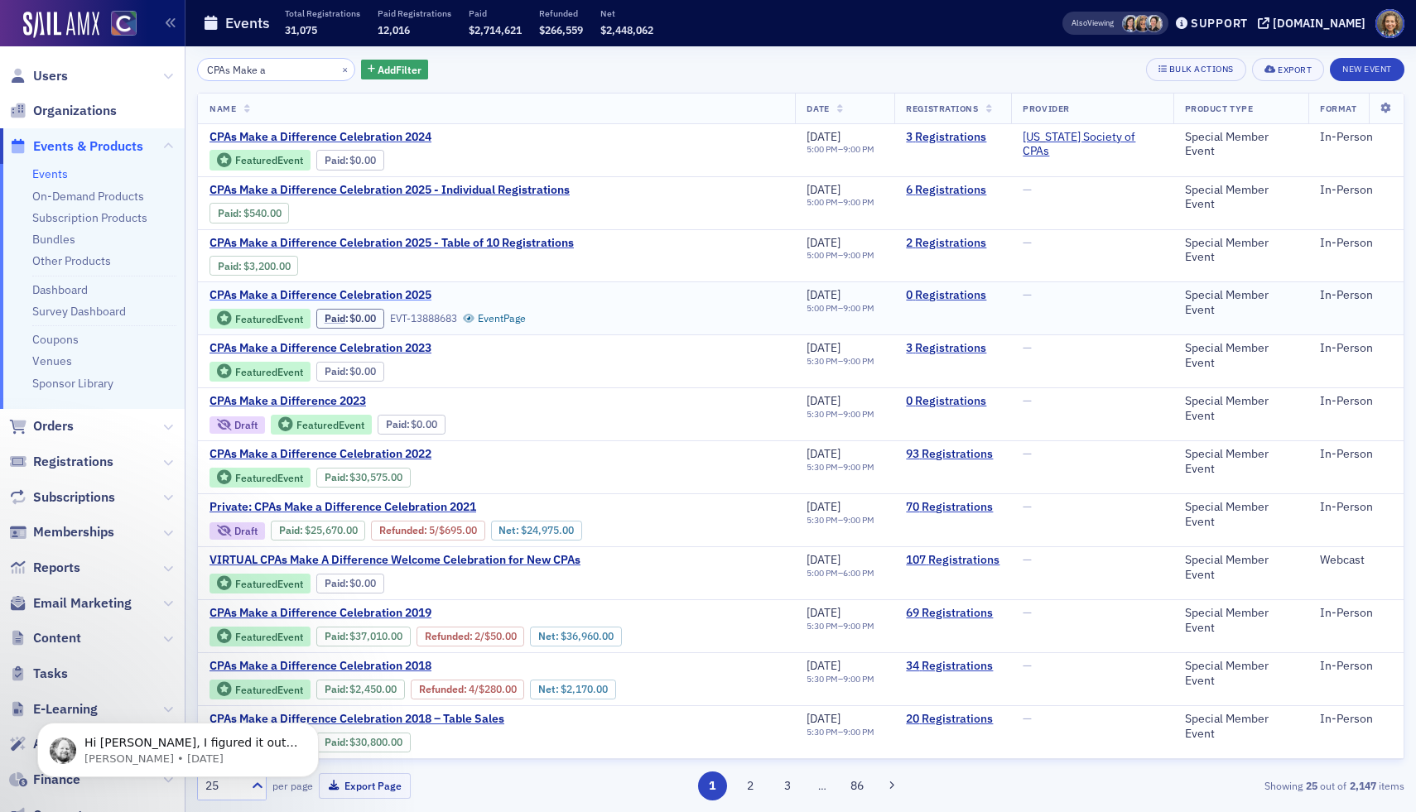
click at [398, 297] on span "CPAs Make a Difference Celebration 2025" at bounding box center [348, 295] width 278 height 15
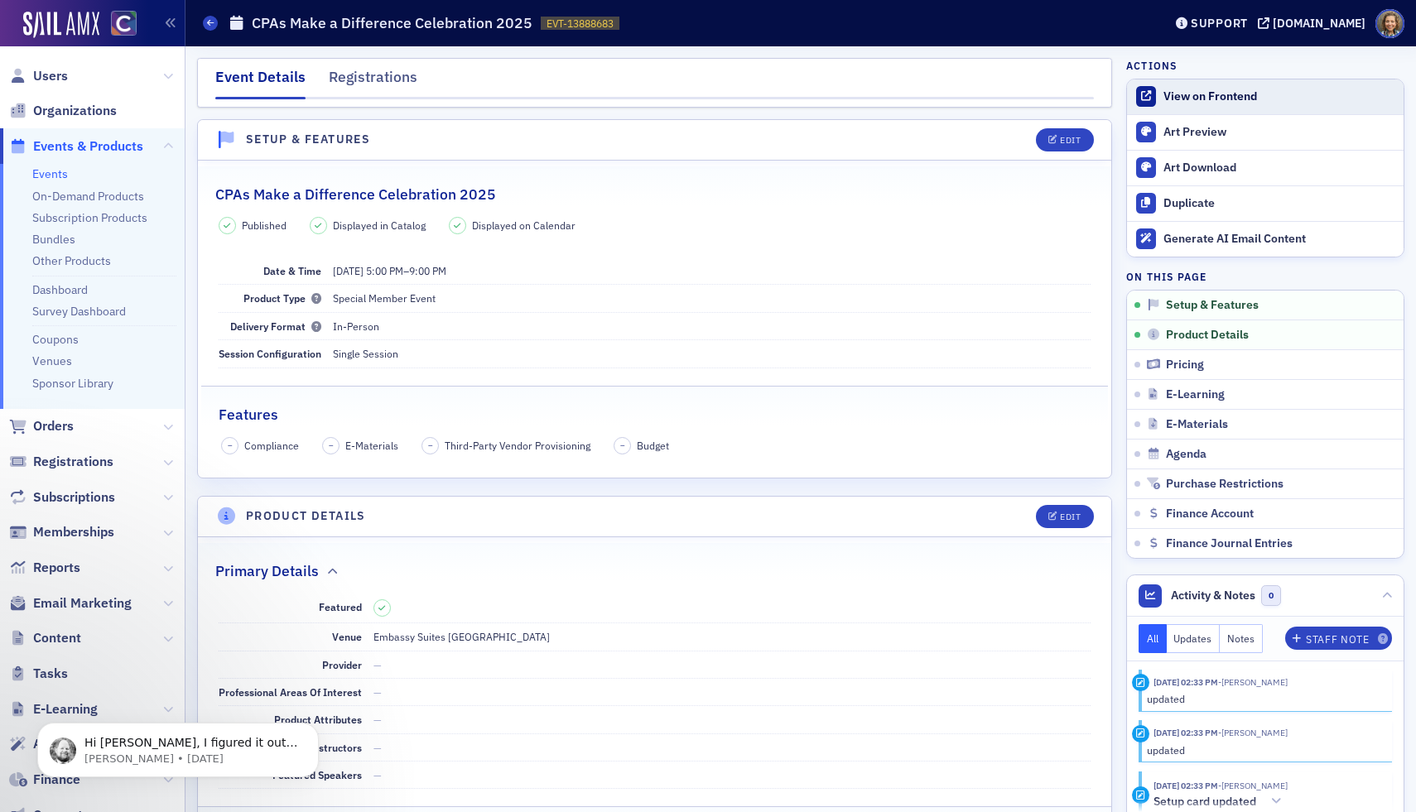
click at [1211, 92] on div "View on Frontend" at bounding box center [1279, 96] width 232 height 15
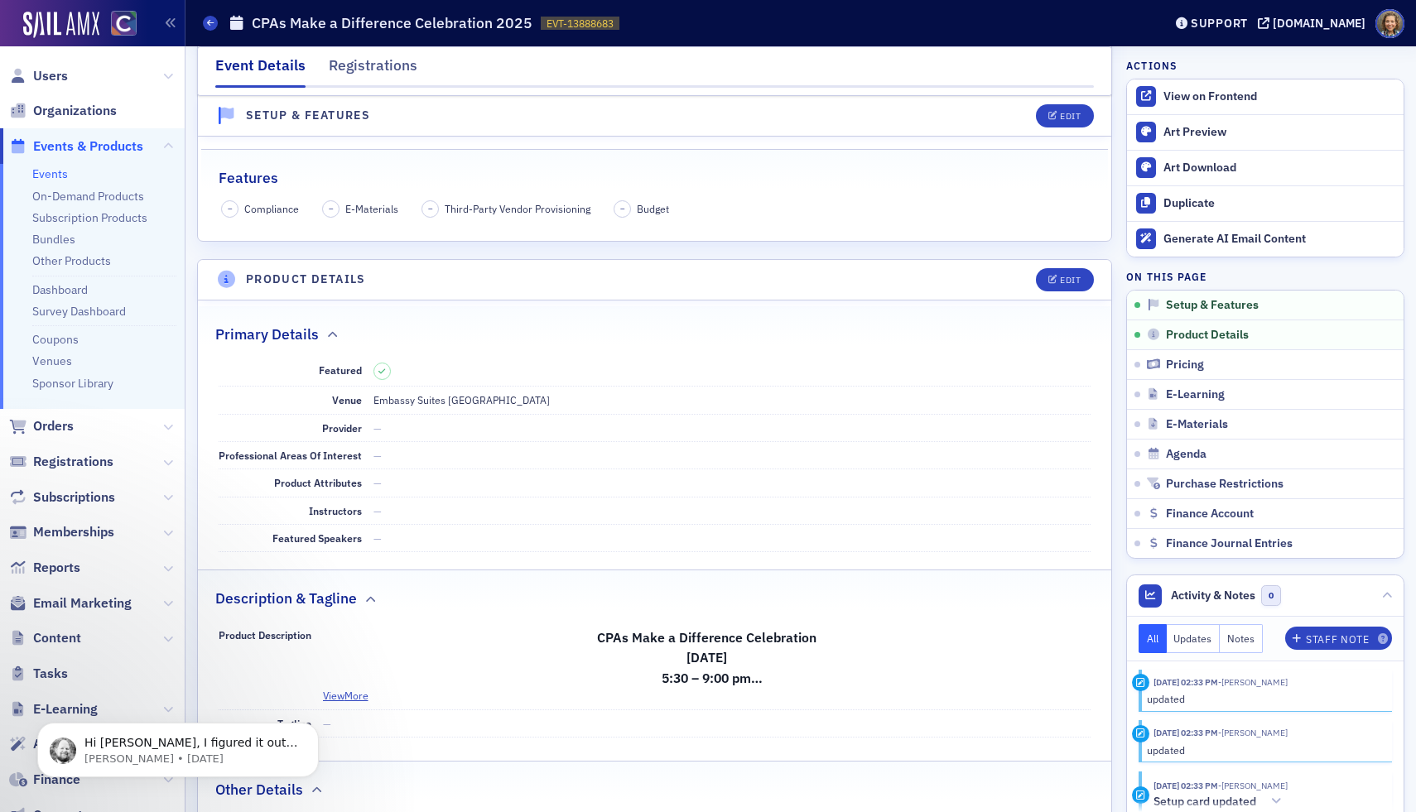
scroll to position [378, 0]
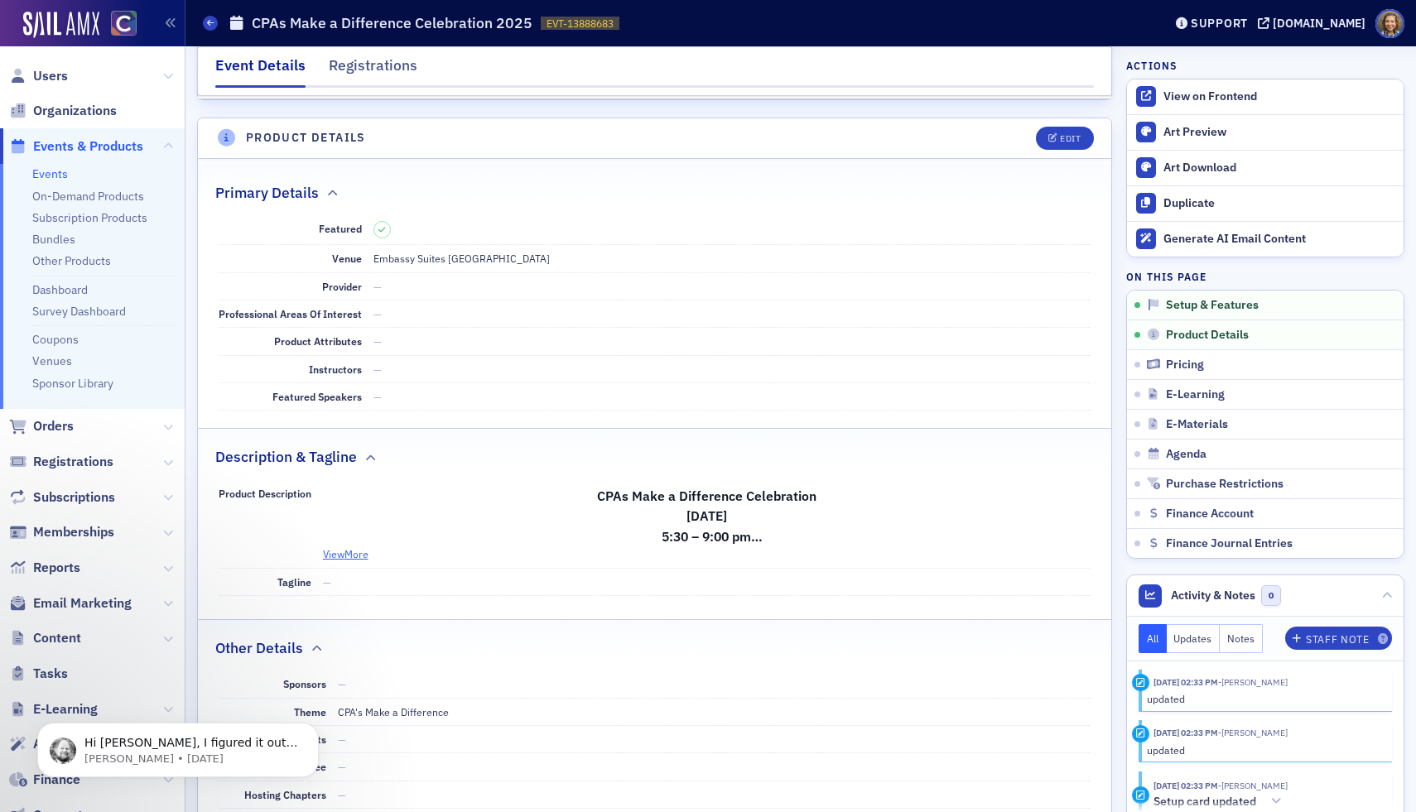
click at [344, 548] on button "View More" at bounding box center [346, 553] width 46 height 15
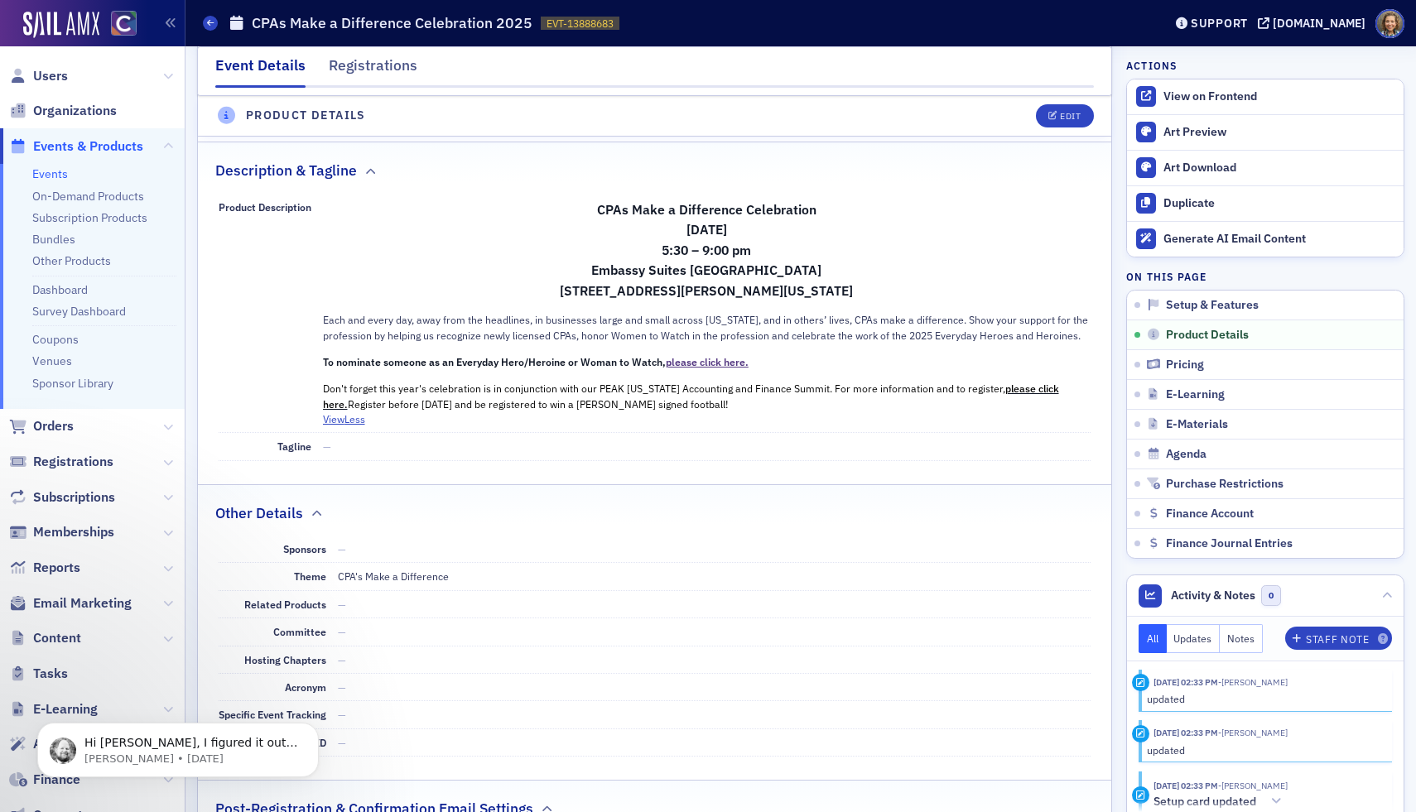
scroll to position [676, 0]
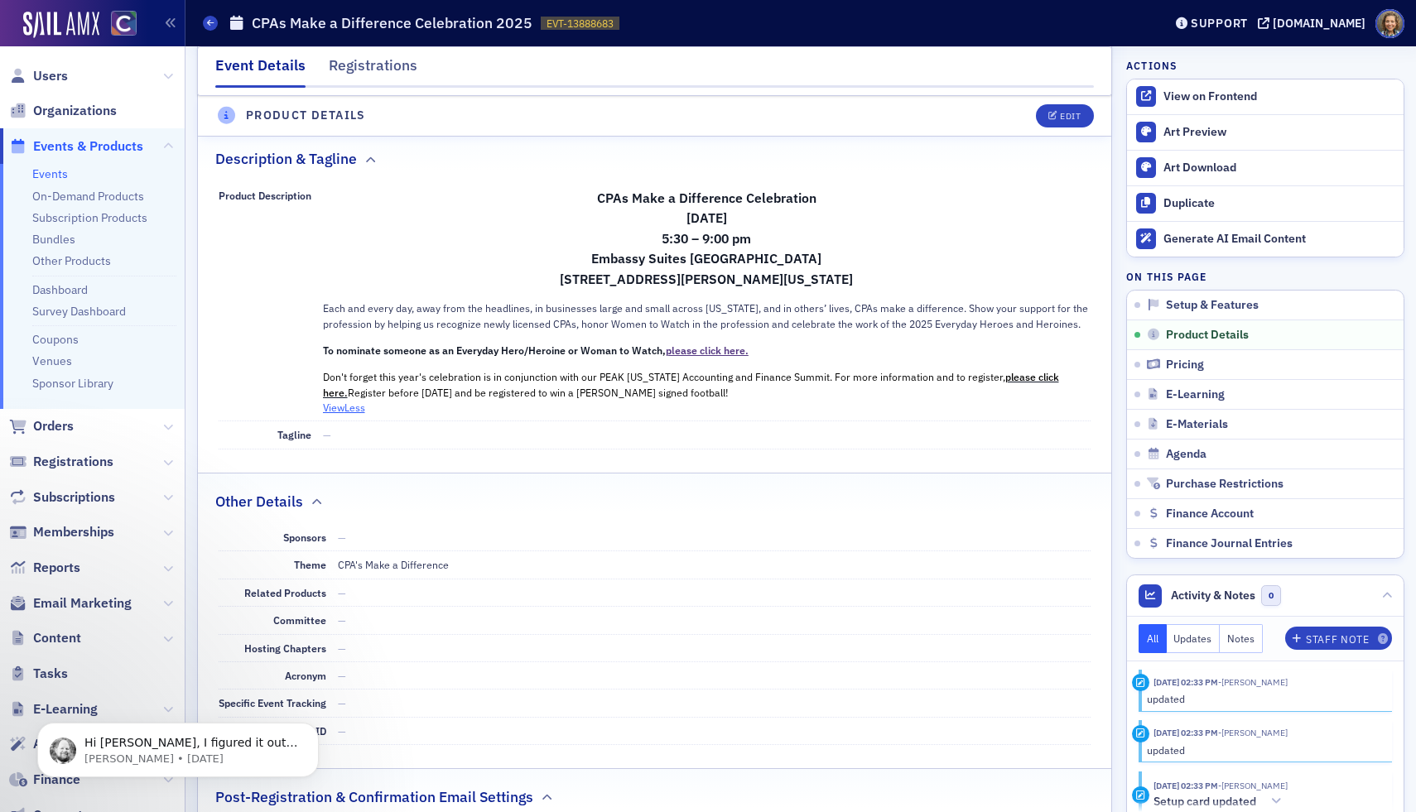
click at [340, 407] on button "View Less" at bounding box center [344, 407] width 42 height 15
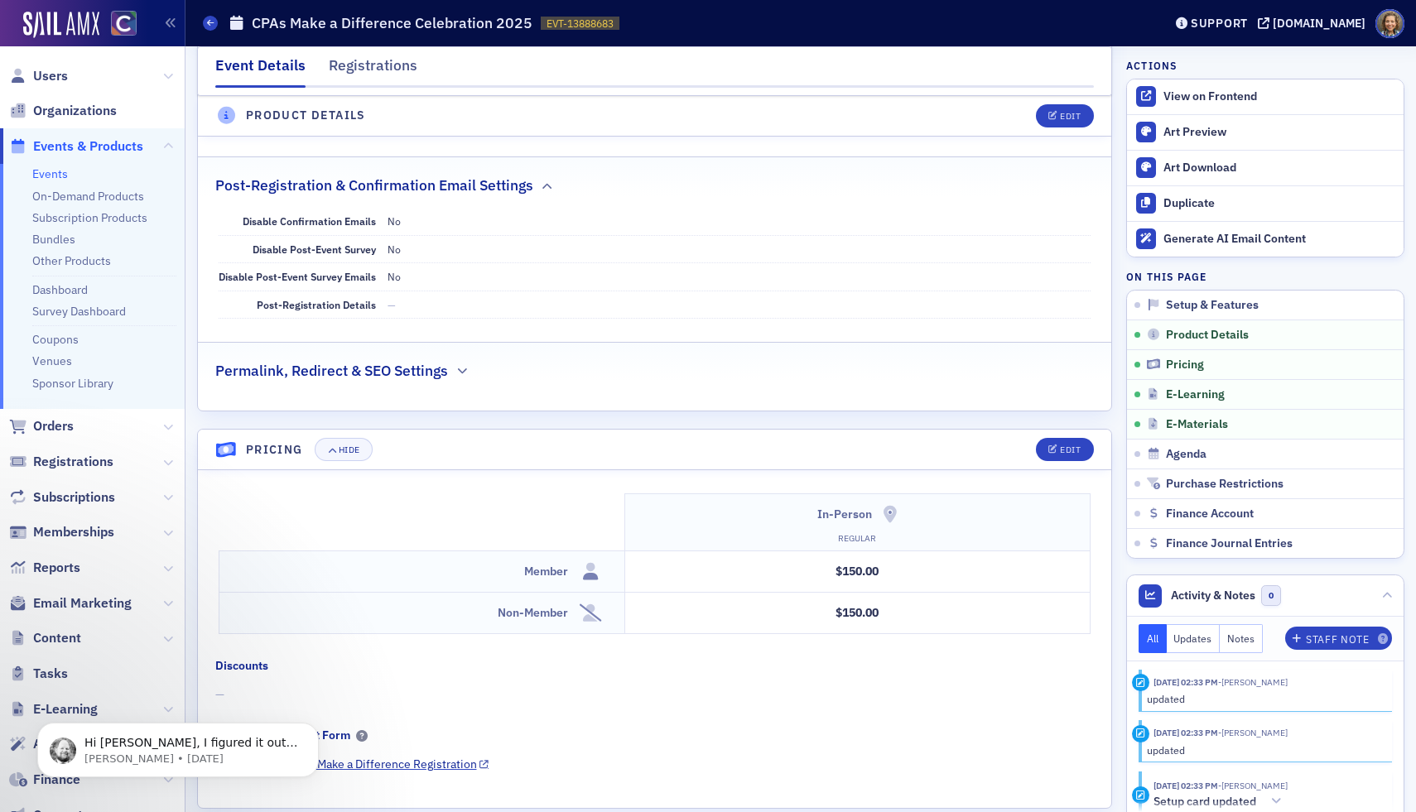
scroll to position [1059, 0]
